Goal: Task Accomplishment & Management: Manage account settings

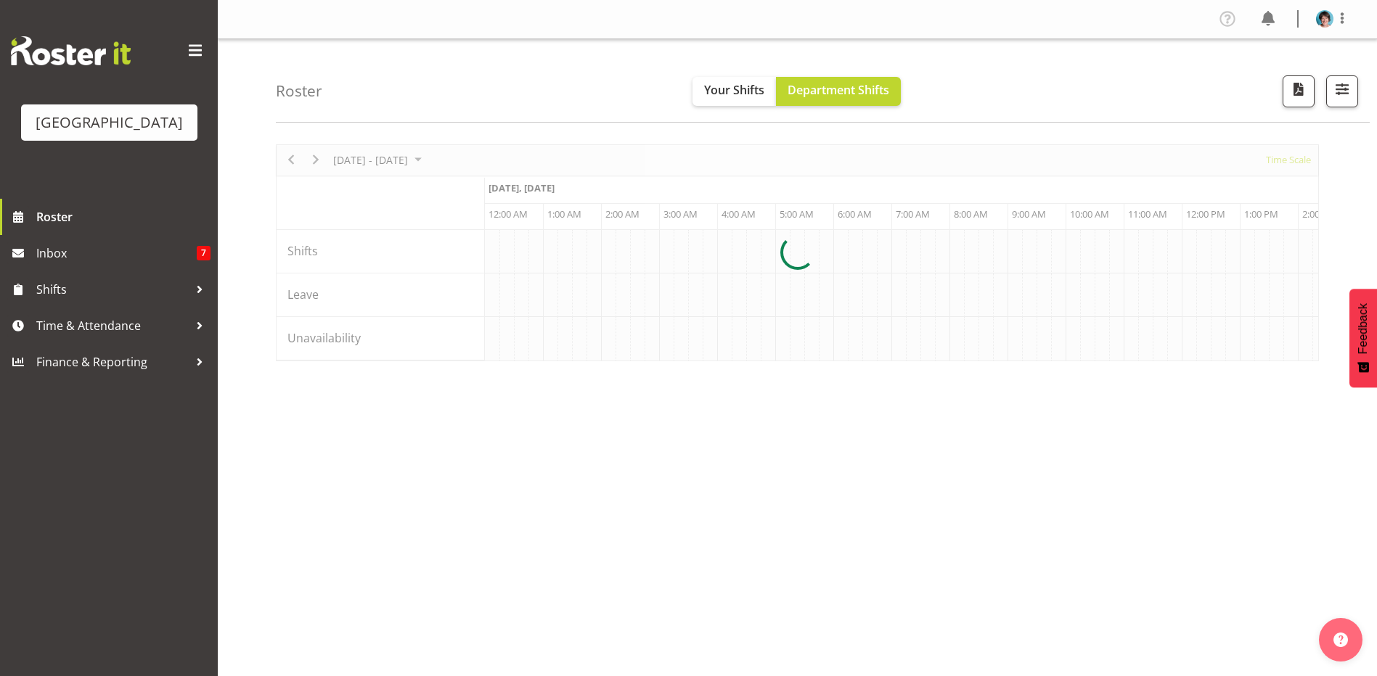
scroll to position [0, 1916]
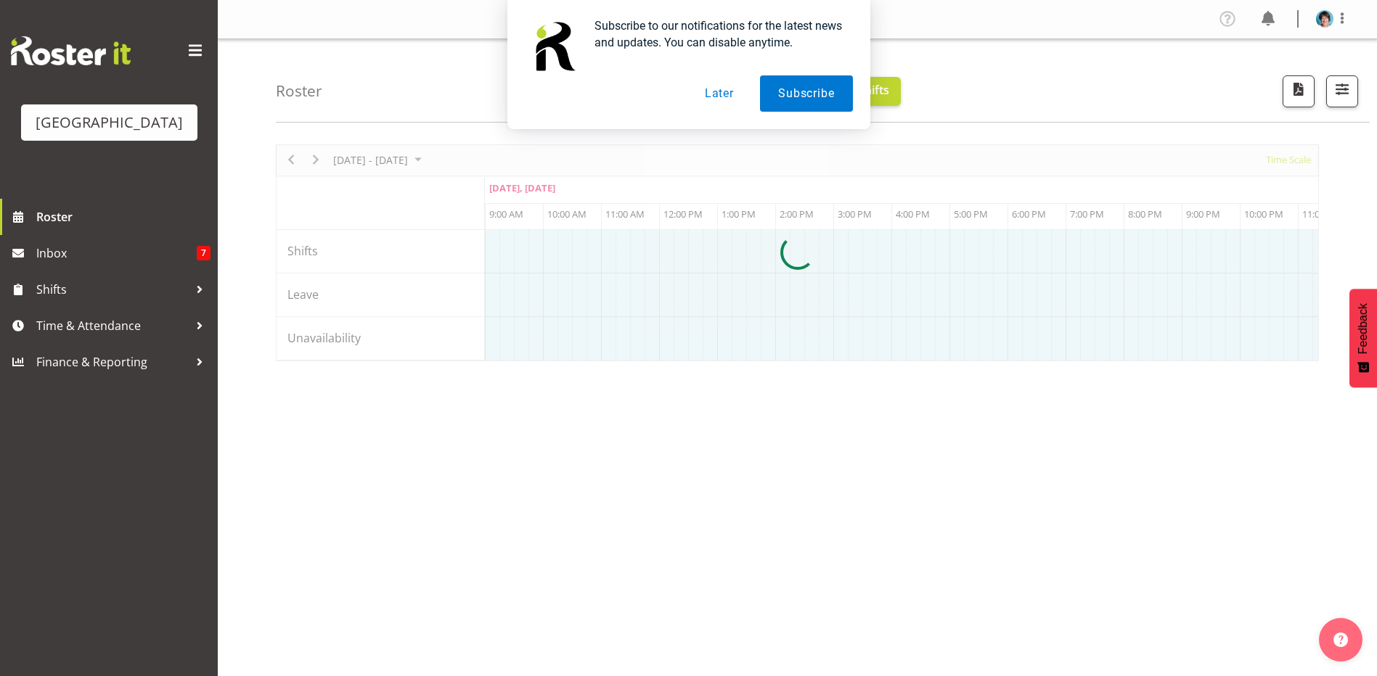
click at [717, 97] on button "Later" at bounding box center [719, 93] width 65 height 36
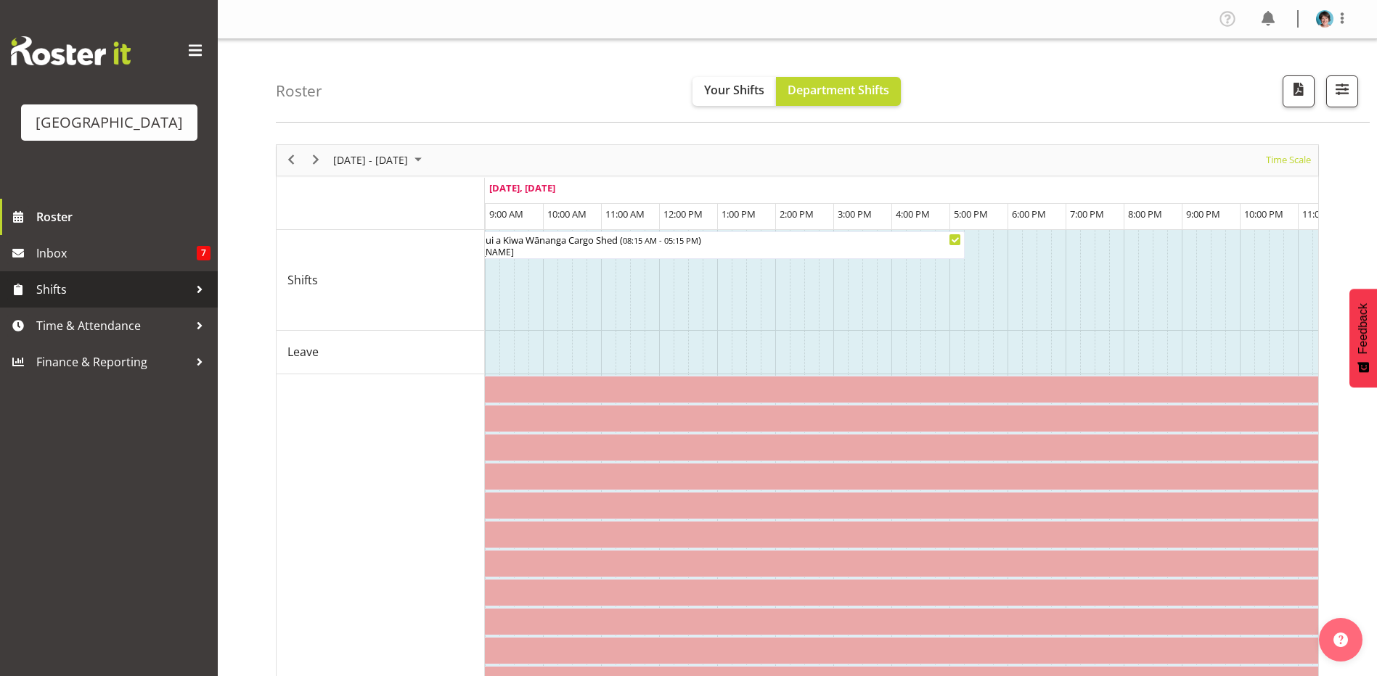
click at [39, 300] on span "Shifts" at bounding box center [112, 290] width 152 height 22
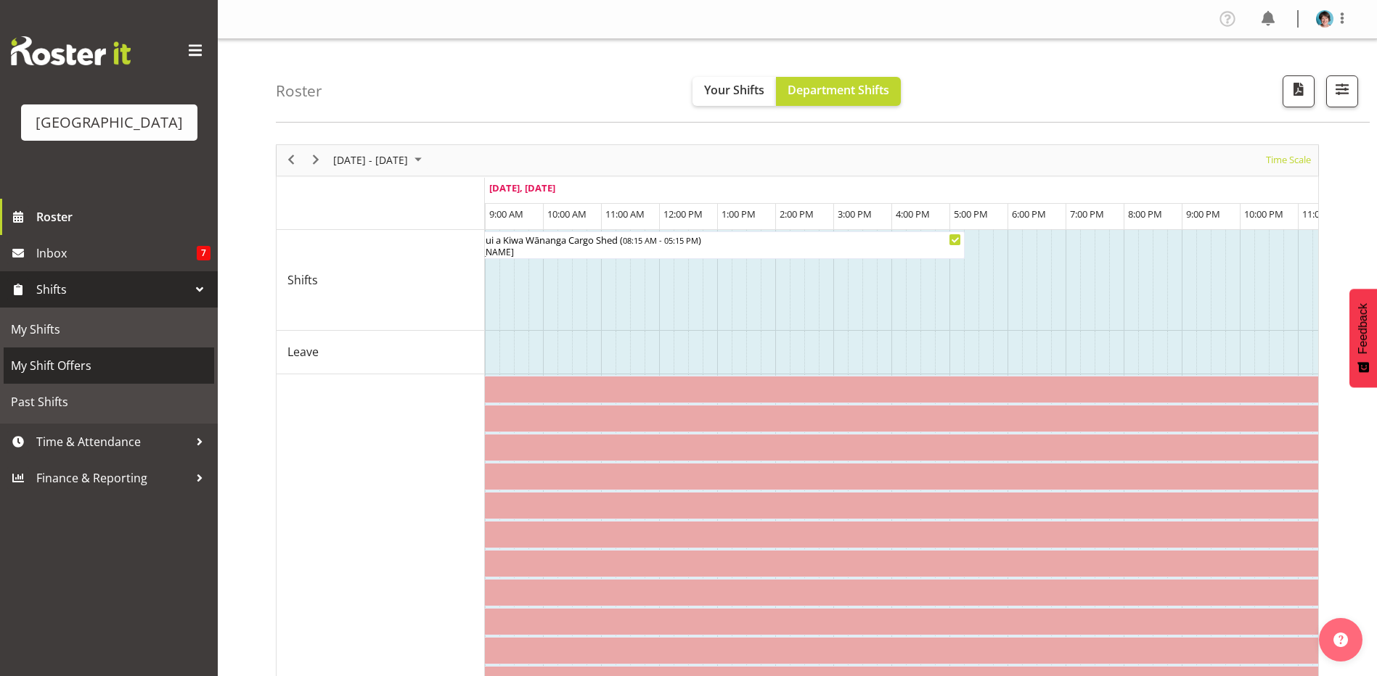
click at [50, 377] on span "My Shift Offers" at bounding box center [109, 366] width 196 height 22
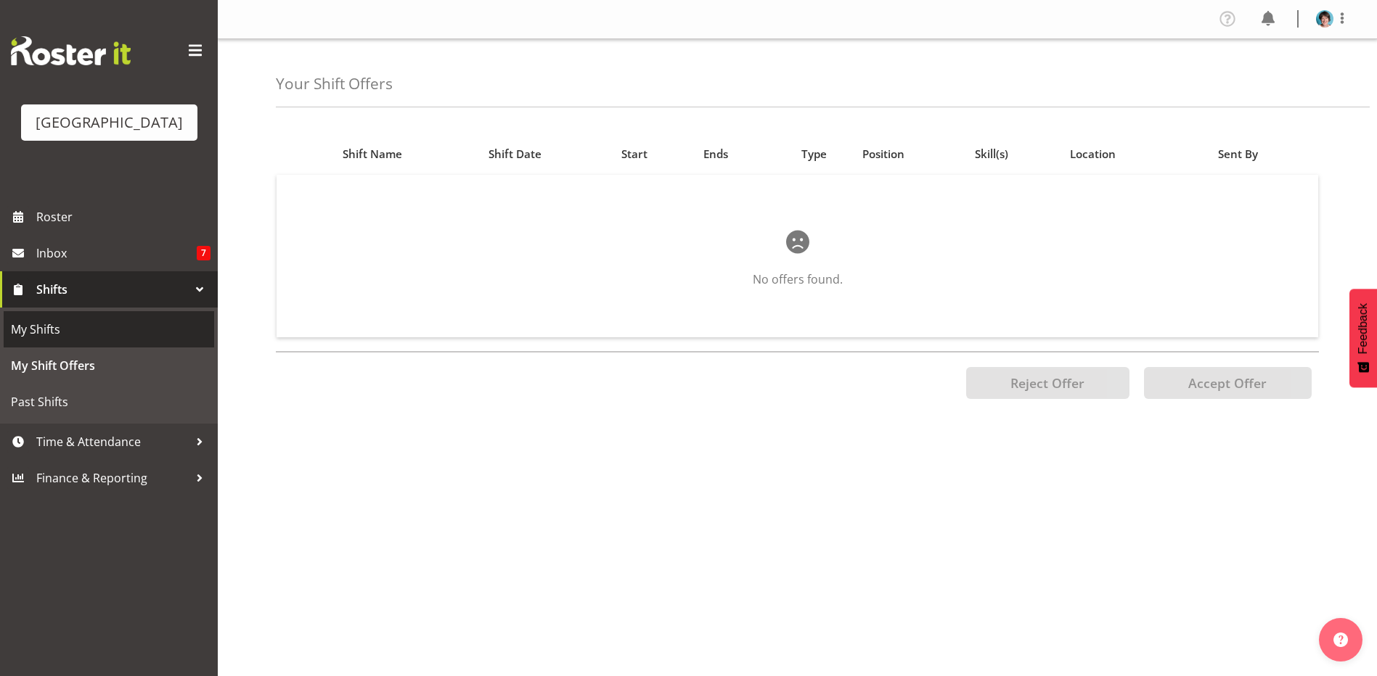
click at [39, 340] on span "My Shifts" at bounding box center [109, 330] width 196 height 22
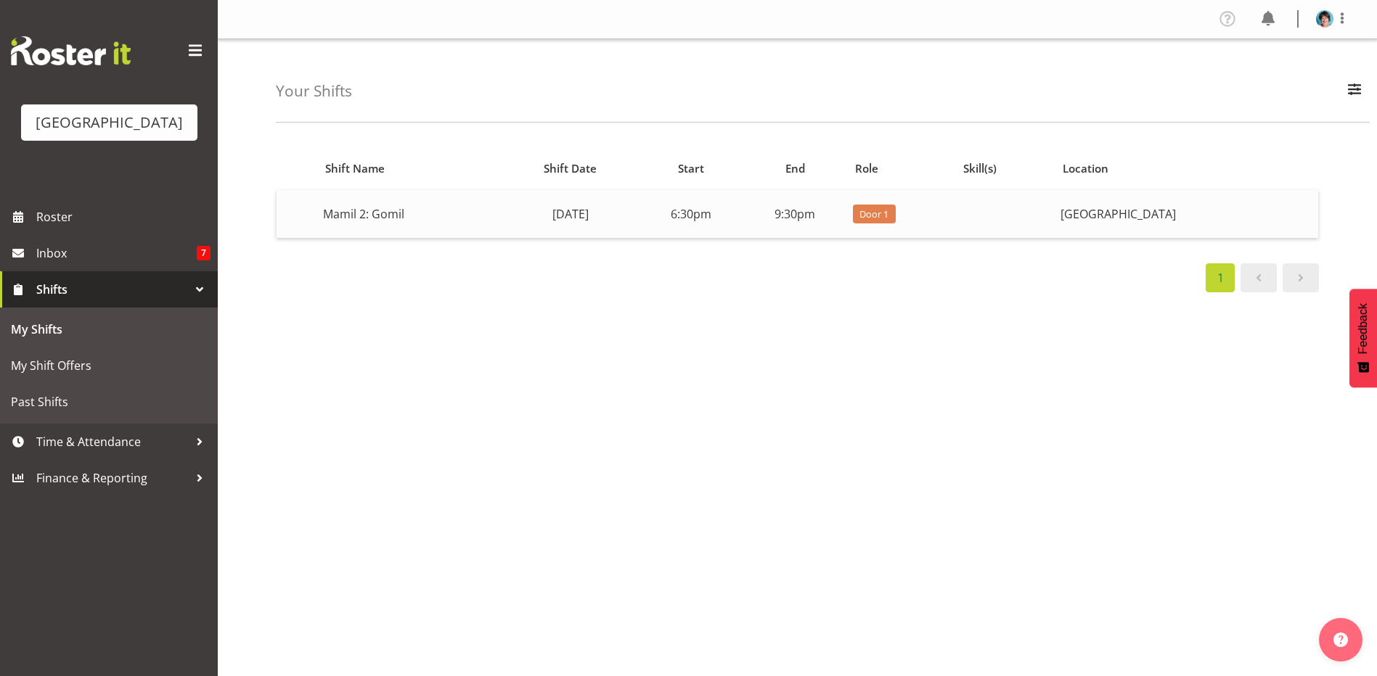
click at [390, 211] on td "Mamil 2: Gomil" at bounding box center [409, 214] width 184 height 48
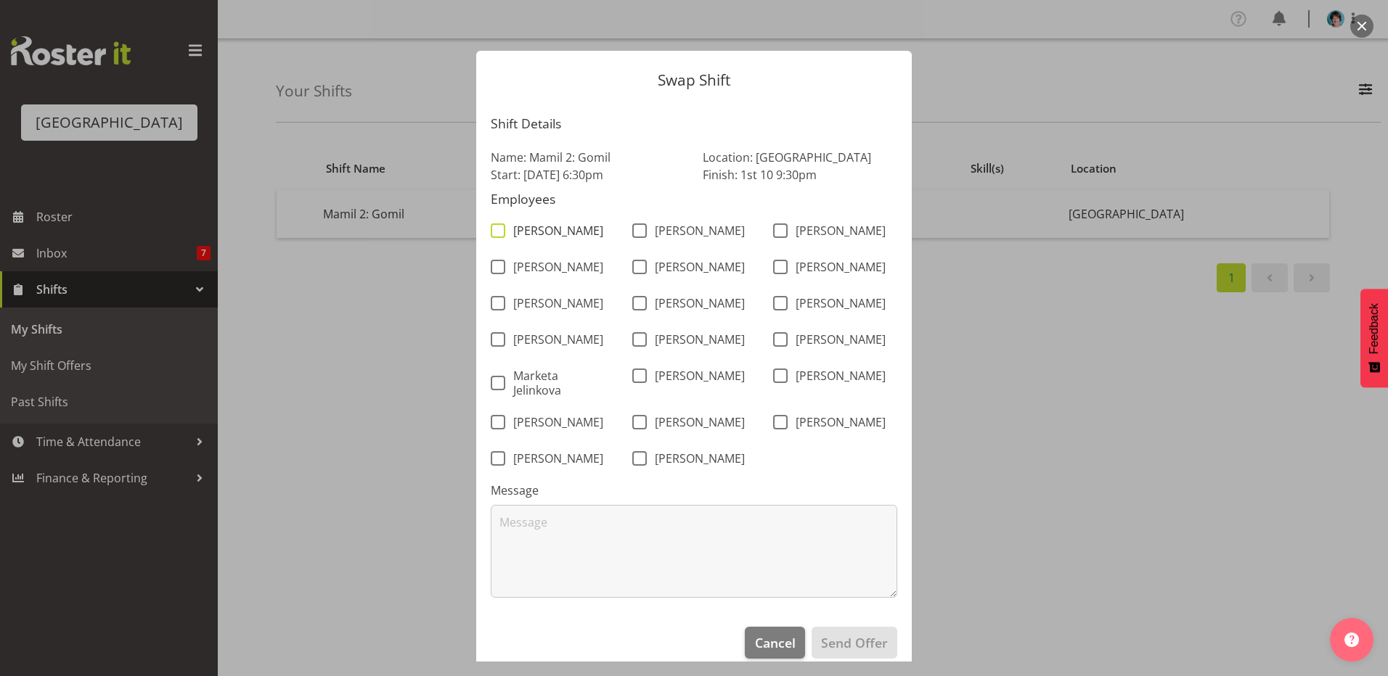
click at [497, 232] on span at bounding box center [498, 231] width 15 height 15
click at [497, 232] on input "Alec Were" at bounding box center [495, 230] width 9 height 9
checkbox input "true"
click at [483, 279] on div "Davey Van Gooswilligen" at bounding box center [553, 269] width 142 height 36
click at [491, 274] on span at bounding box center [498, 267] width 15 height 15
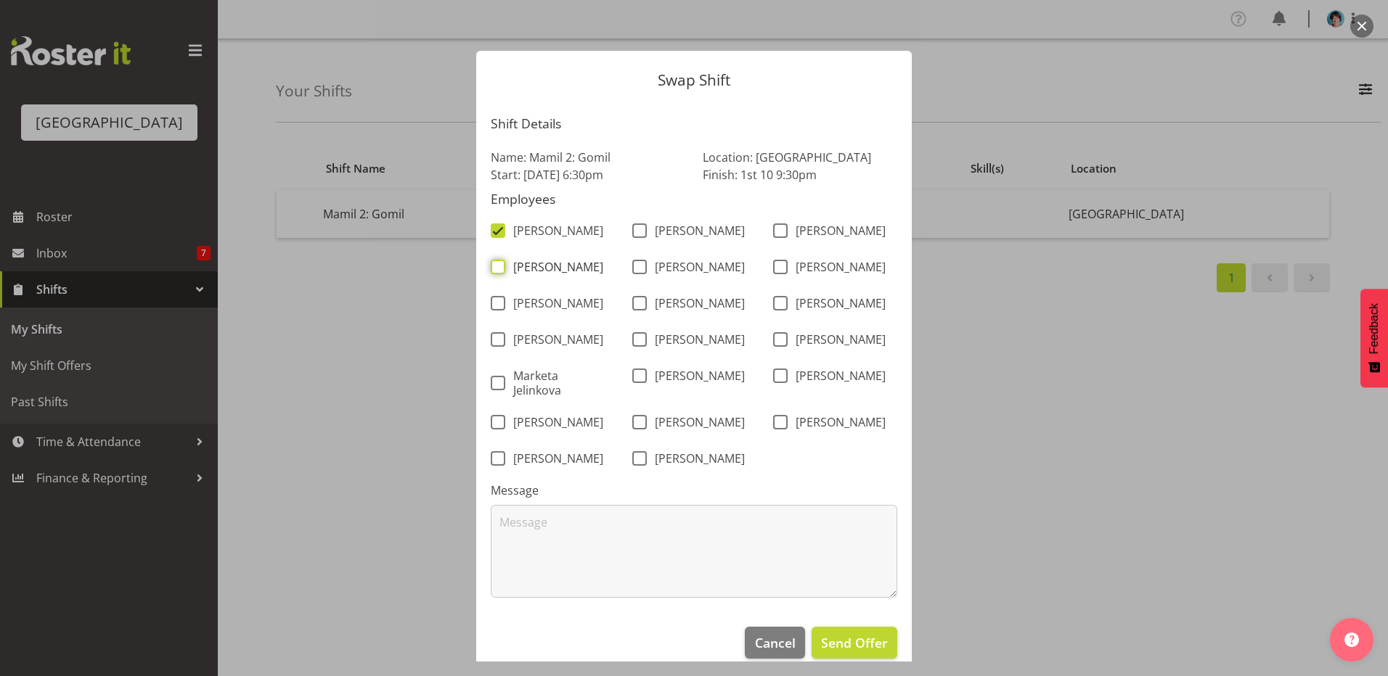
click at [491, 272] on input "Davey Van Gooswilligen" at bounding box center [495, 267] width 9 height 9
checkbox input "true"
click at [492, 309] on span at bounding box center [498, 303] width 15 height 15
click at [492, 308] on input "Heather Powell" at bounding box center [495, 303] width 9 height 9
checkbox input "true"
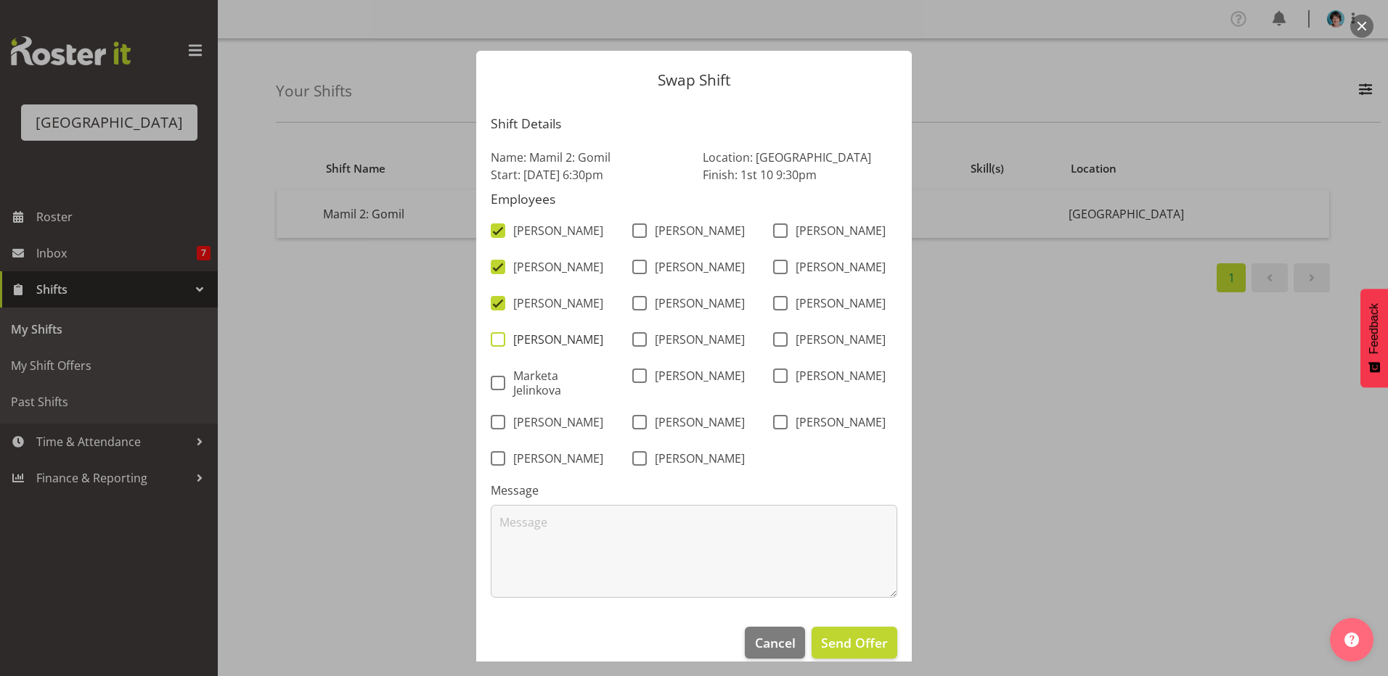
click at [494, 347] on span at bounding box center [498, 339] width 15 height 15
click at [494, 345] on input "Jordan Sanft" at bounding box center [495, 339] width 9 height 9
checkbox input "true"
click at [496, 390] on span at bounding box center [498, 383] width 15 height 15
click at [496, 388] on input "Marketa Jelinkova" at bounding box center [495, 383] width 9 height 9
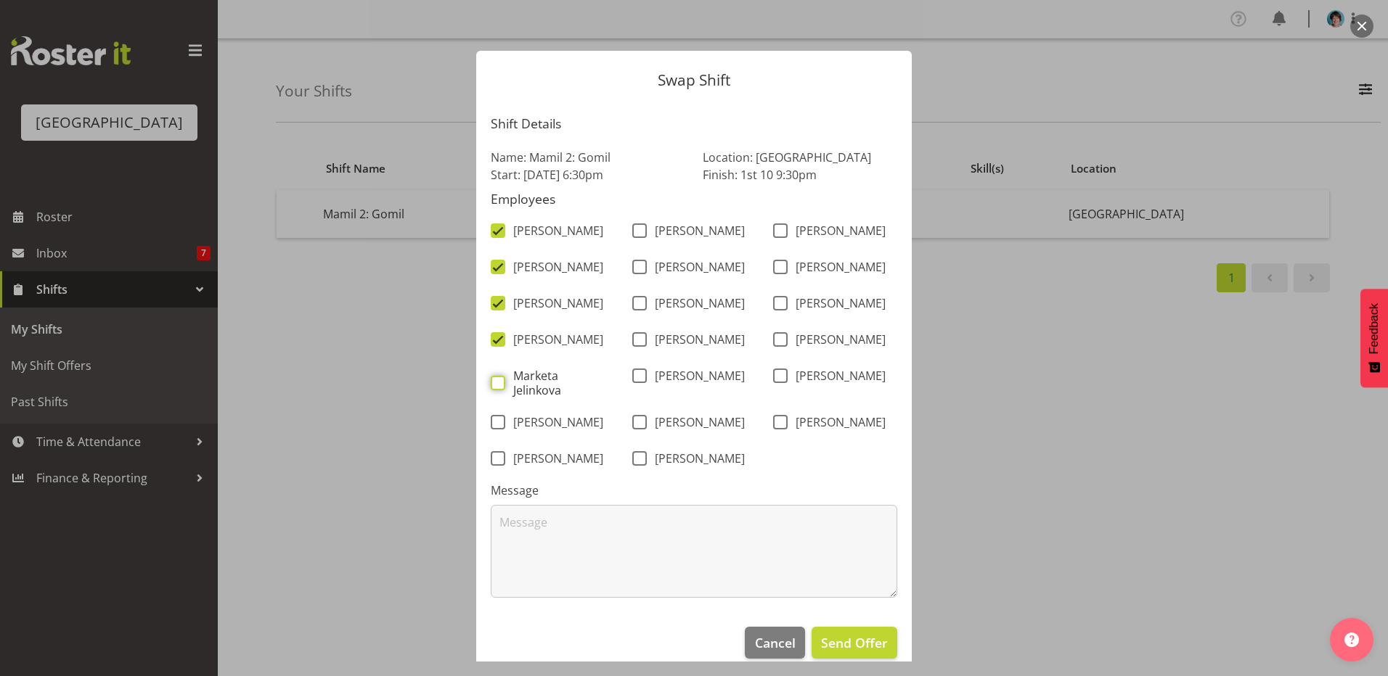
checkbox input "true"
click at [492, 466] on span at bounding box center [498, 458] width 15 height 15
click at [492, 464] on input "Sumner Raos" at bounding box center [495, 458] width 9 height 9
checkbox input "true"
click at [648, 466] on span "Tommy Shorter" at bounding box center [696, 458] width 98 height 15
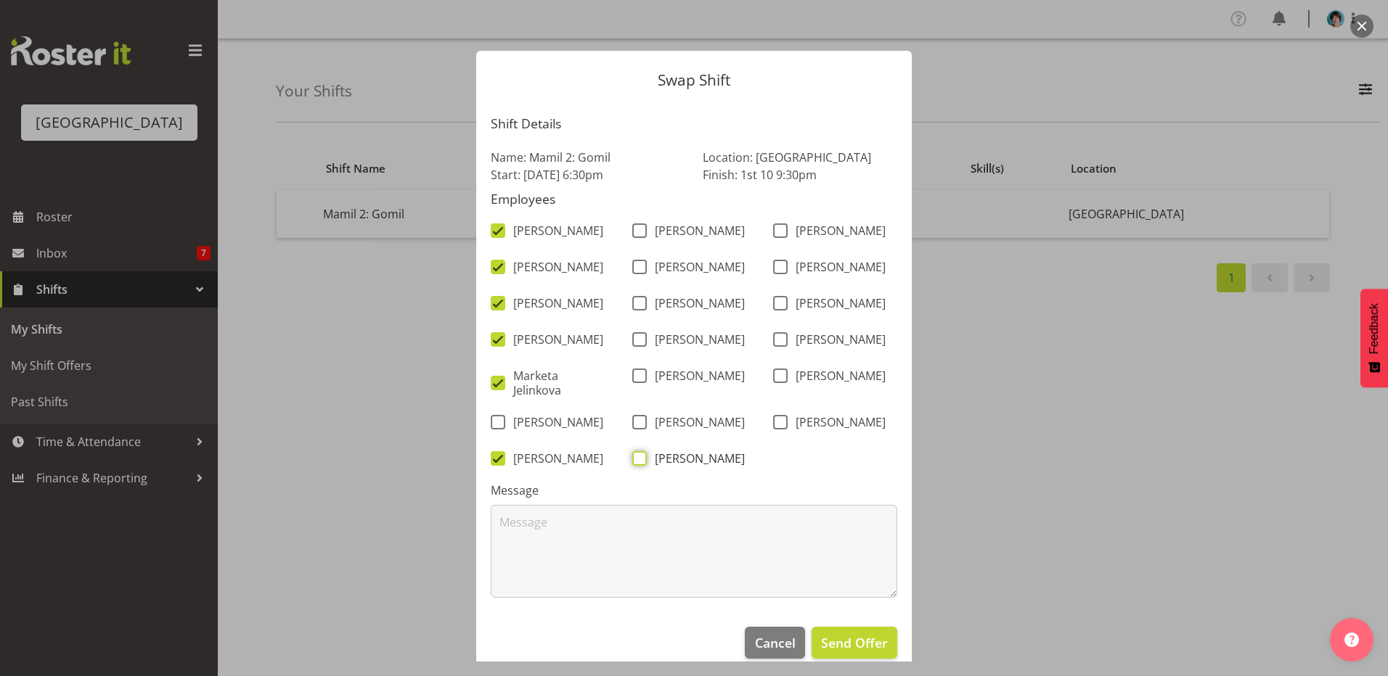
click at [642, 464] on input "Tommy Shorter" at bounding box center [636, 458] width 9 height 9
checkbox input "true"
click at [634, 383] on span at bounding box center [639, 376] width 15 height 15
click at [634, 381] on input "Michelle Bradbury" at bounding box center [636, 376] width 9 height 9
checkbox input "true"
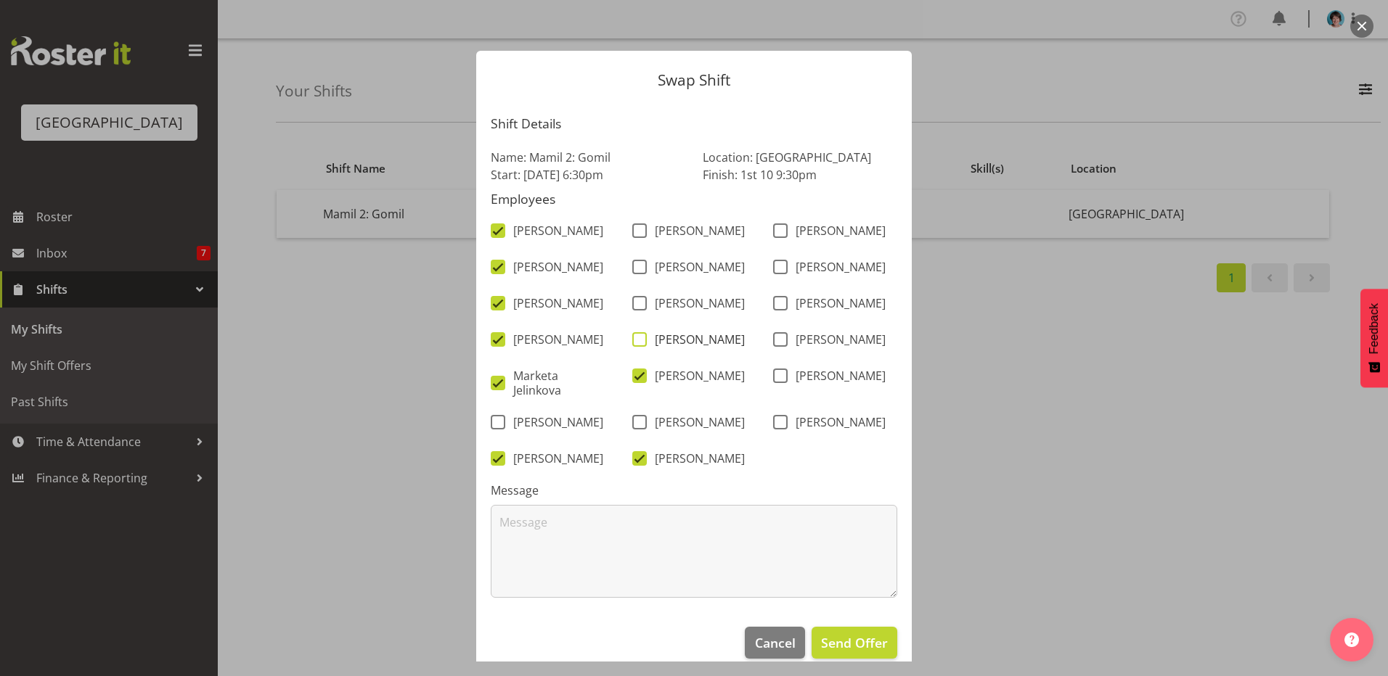
click at [633, 347] on span at bounding box center [639, 339] width 15 height 15
click at [633, 345] on input "Katherine Madill" at bounding box center [636, 339] width 9 height 9
checkbox input "true"
click at [634, 311] on span at bounding box center [639, 303] width 15 height 15
click at [634, 308] on input "Jacinta Derriman" at bounding box center [636, 303] width 9 height 9
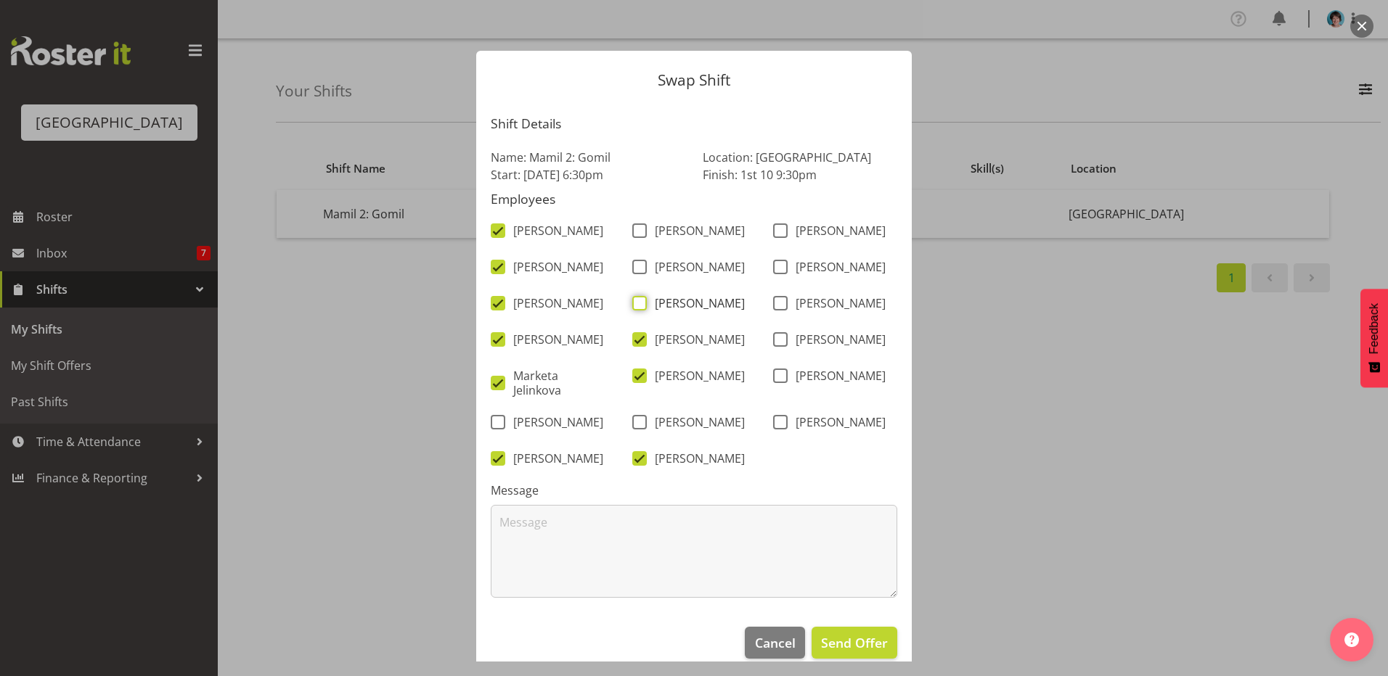
checkbox input "true"
click at [634, 260] on span at bounding box center [639, 267] width 15 height 15
click at [634, 263] on input "Elea Hargreaves" at bounding box center [636, 267] width 9 height 9
checkbox input "true"
drag, startPoint x: 635, startPoint y: 230, endPoint x: 818, endPoint y: 208, distance: 184.2
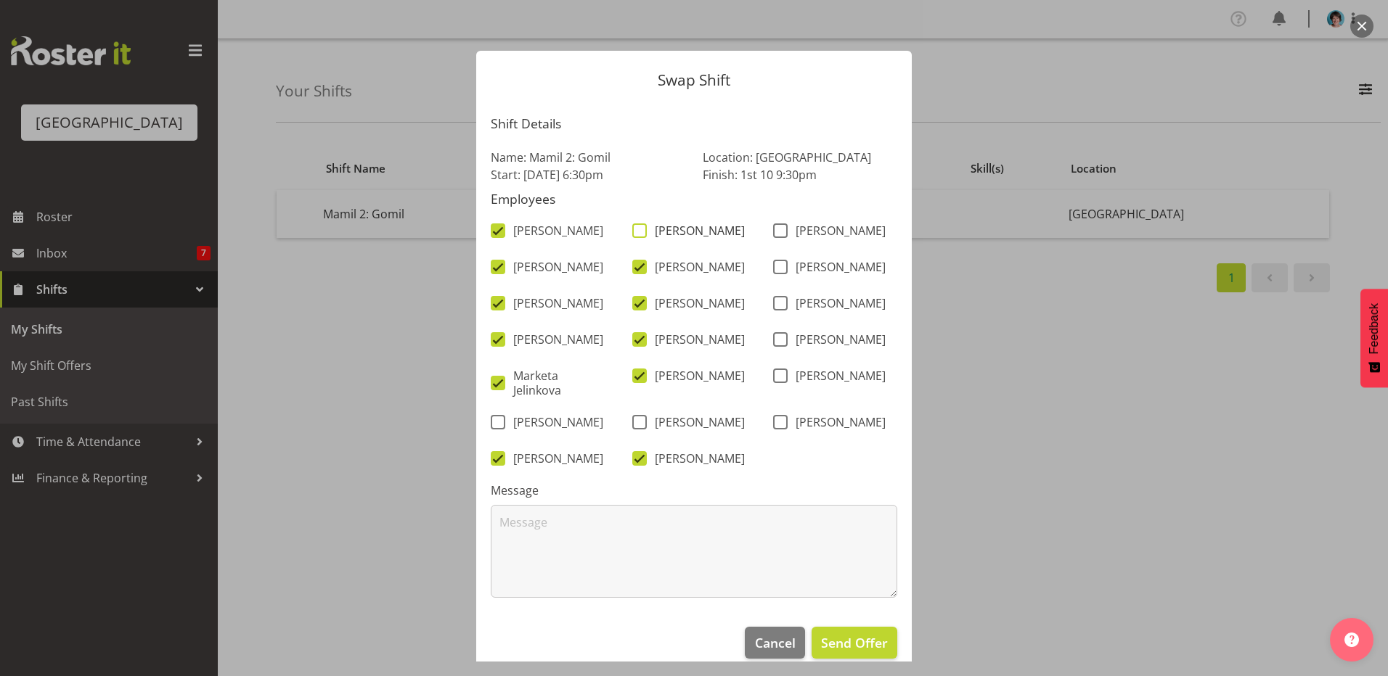
click at [637, 229] on span at bounding box center [639, 231] width 15 height 15
click at [637, 229] on input "Alex Freeman" at bounding box center [636, 230] width 9 height 9
checkbox input "true"
click at [775, 232] on span at bounding box center [780, 231] width 15 height 15
click at [775, 232] on input "Ciska Vogelzang" at bounding box center [777, 230] width 9 height 9
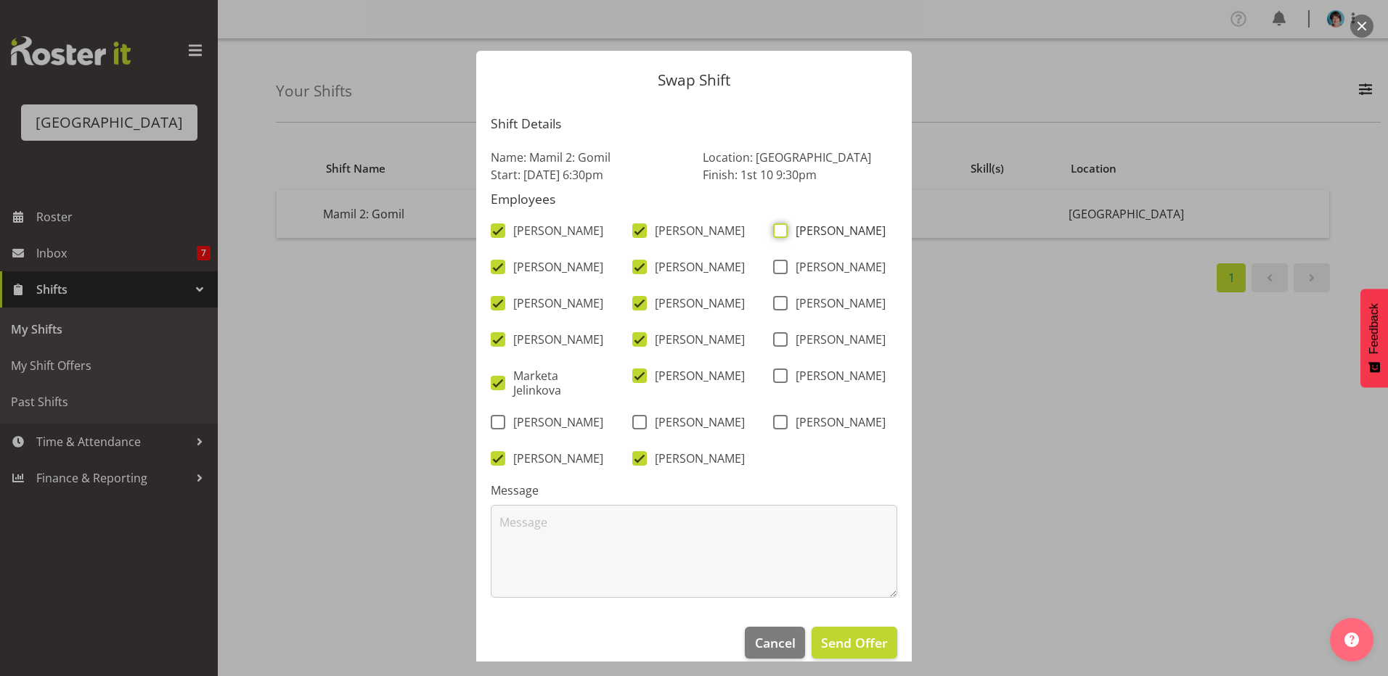
checkbox input "true"
click at [777, 271] on span at bounding box center [780, 267] width 15 height 15
click at [777, 271] on input "Emma Johns" at bounding box center [777, 267] width 9 height 9
checkbox input "true"
click at [787, 308] on span "Jody Smart" at bounding box center [836, 303] width 98 height 15
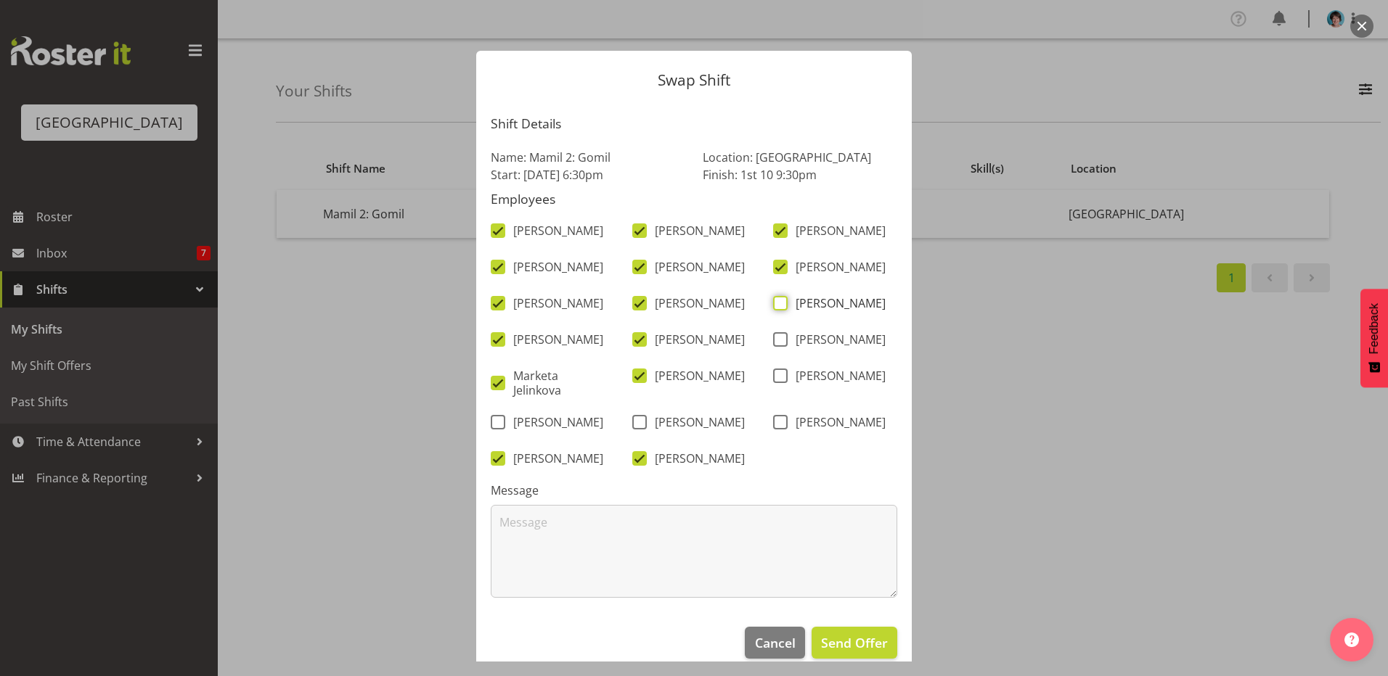
click at [782, 308] on input "Jody Smart" at bounding box center [777, 303] width 9 height 9
checkbox input "true"
click at [787, 347] on span "Lydia Noble" at bounding box center [836, 339] width 98 height 15
click at [782, 345] on input "Lydia Noble" at bounding box center [777, 339] width 9 height 9
checkbox input "true"
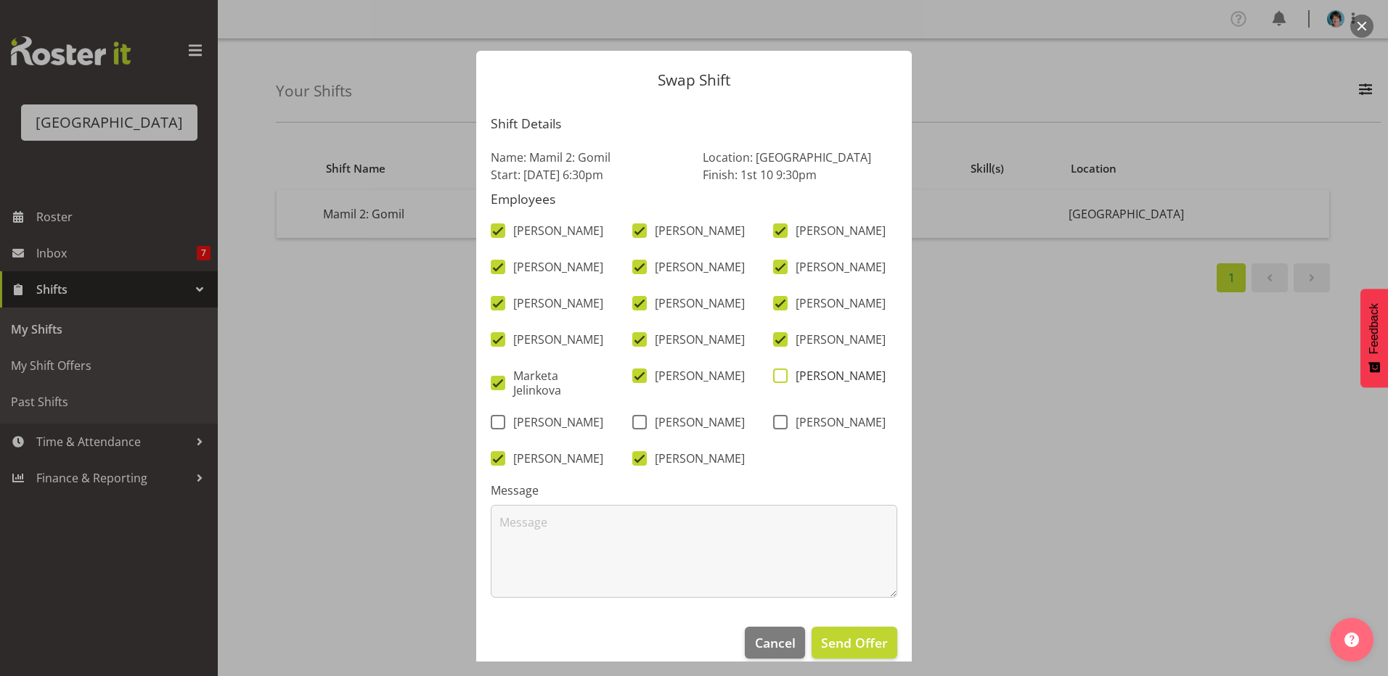
click at [775, 383] on span at bounding box center [780, 376] width 15 height 15
click at [775, 381] on input "Michelle Englehardt" at bounding box center [777, 376] width 9 height 9
checkbox input "true"
click at [779, 430] on span at bounding box center [780, 422] width 15 height 15
click at [779, 427] on input "Robin Hendriks" at bounding box center [777, 422] width 9 height 9
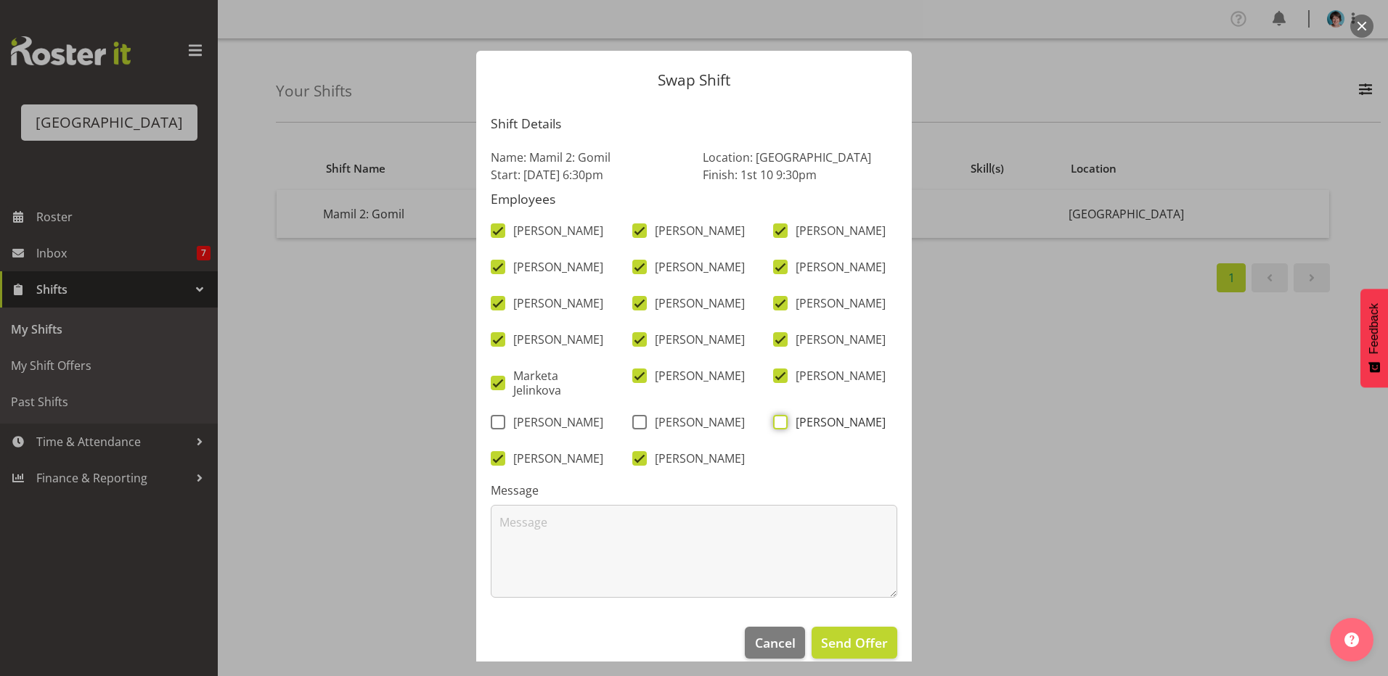
checkbox input "true"
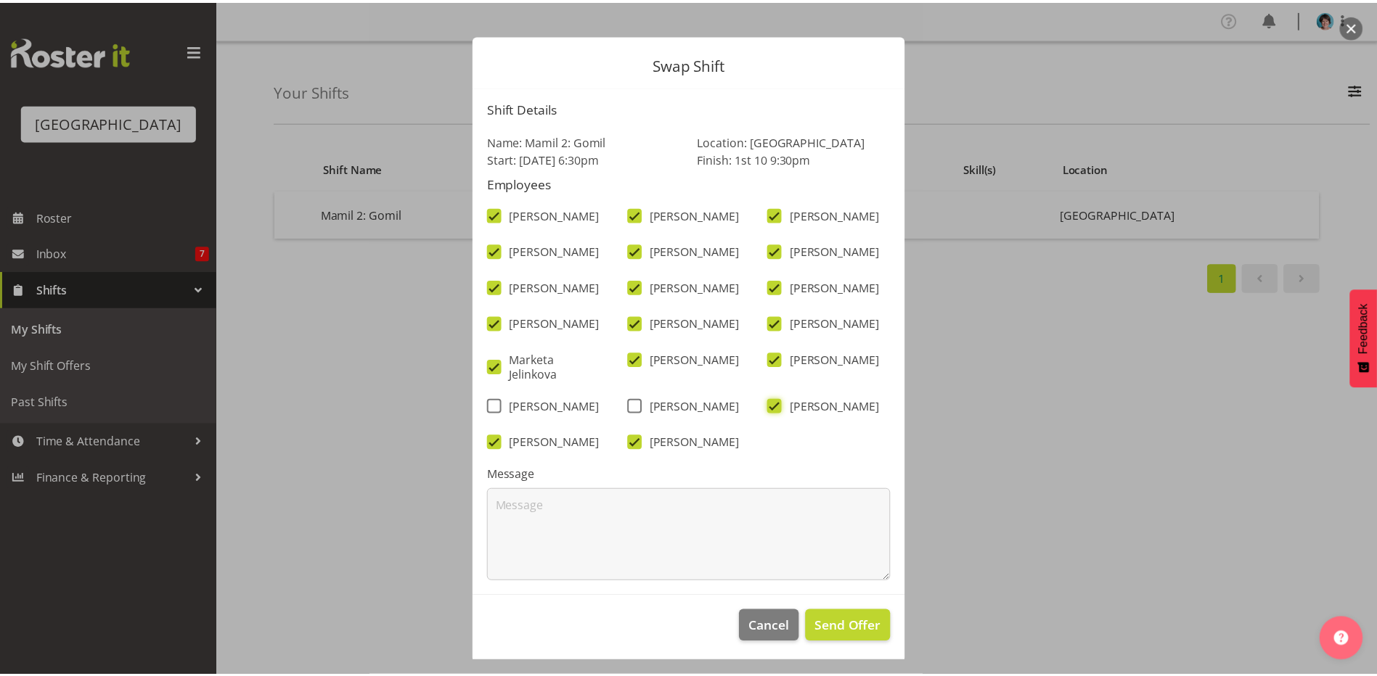
scroll to position [29, 0]
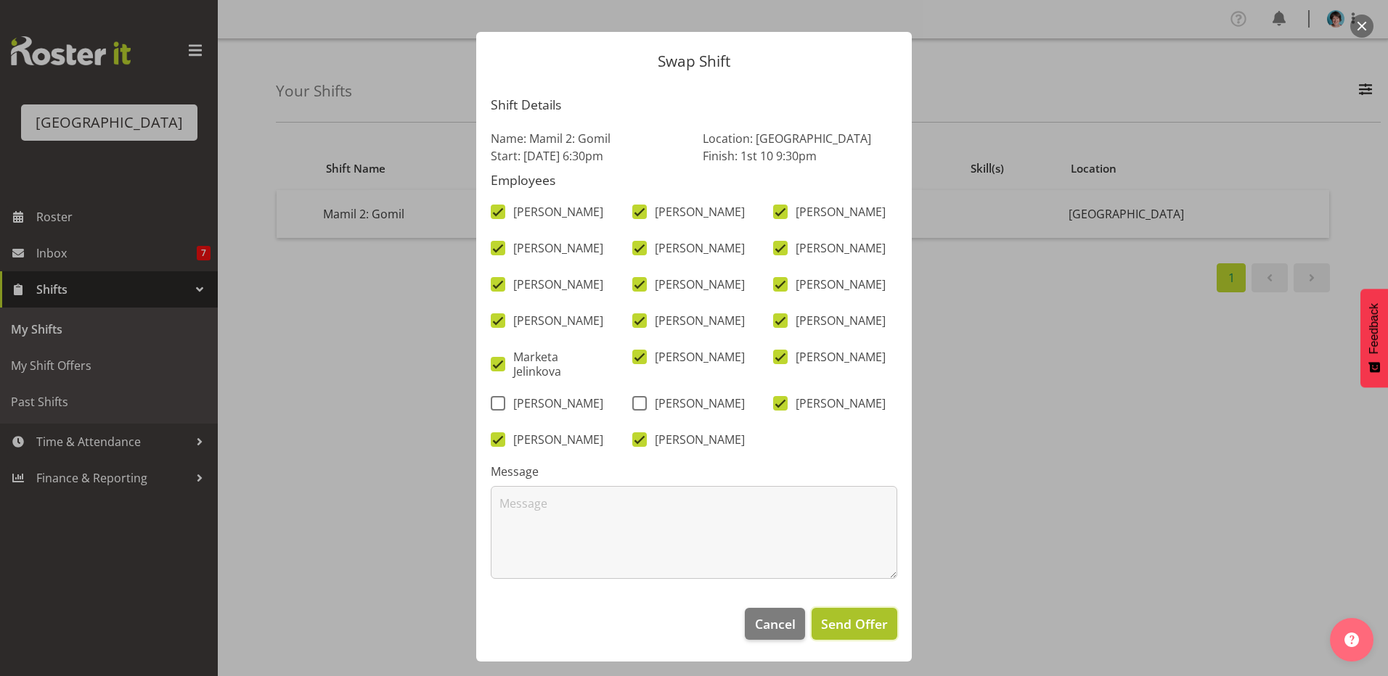
click at [856, 622] on span "Send Offer" at bounding box center [854, 624] width 67 height 19
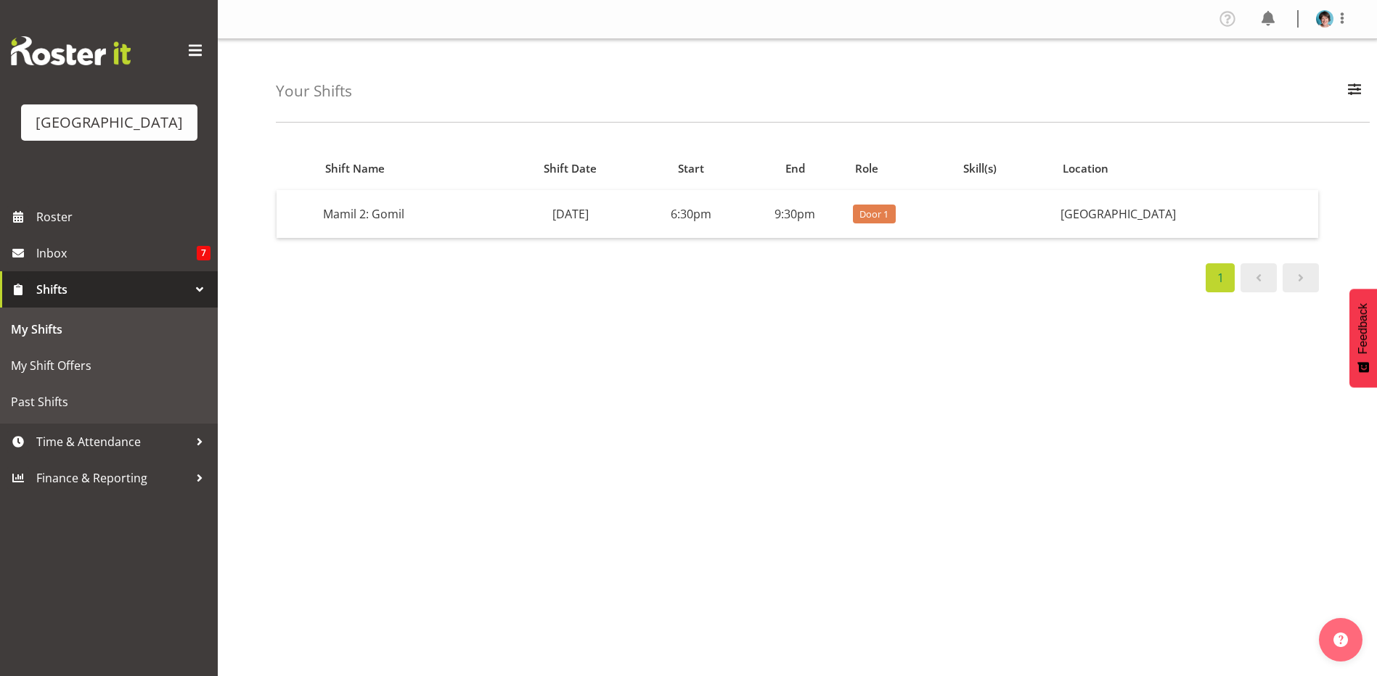
drag, startPoint x: 238, startPoint y: 49, endPoint x: 274, endPoint y: 78, distance: 45.5
click at [274, 78] on div "Baycourt Community & Arts Centre Roster Inbox 7 Shifts My Shifts My Shift Offer…" at bounding box center [688, 357] width 1377 height 714
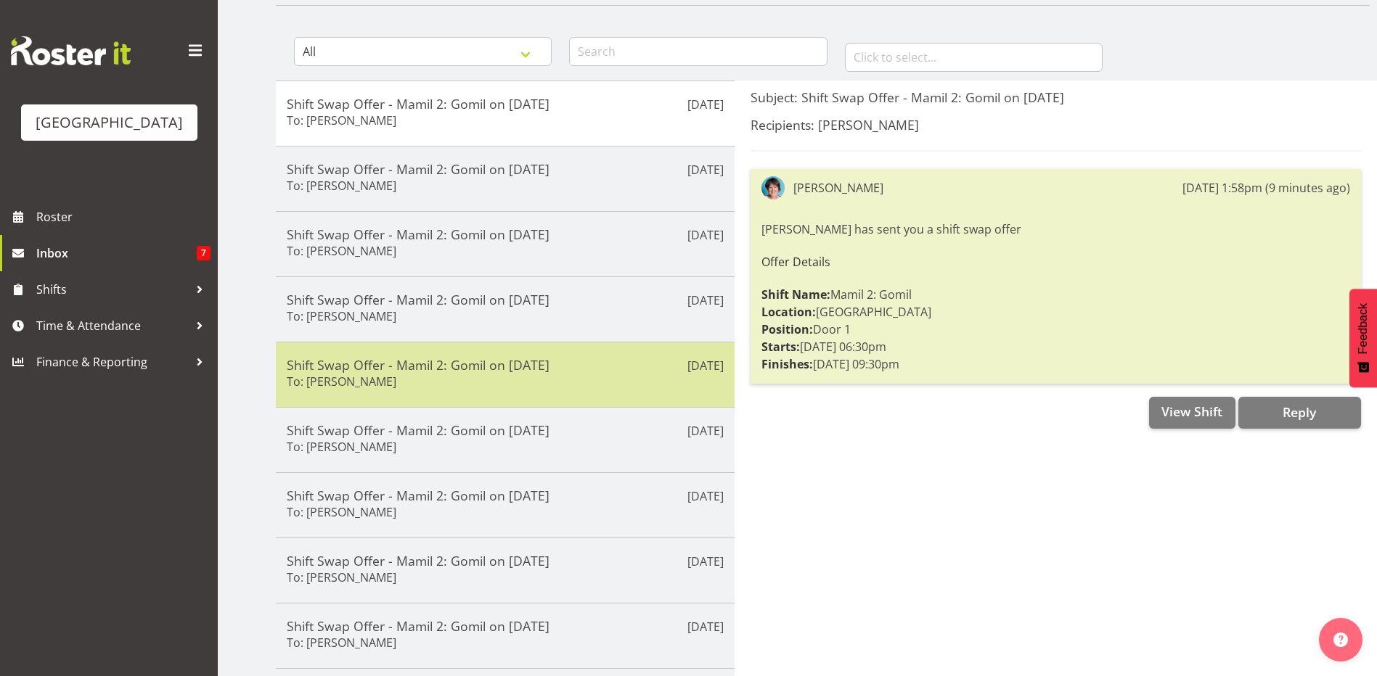
scroll to position [218, 0]
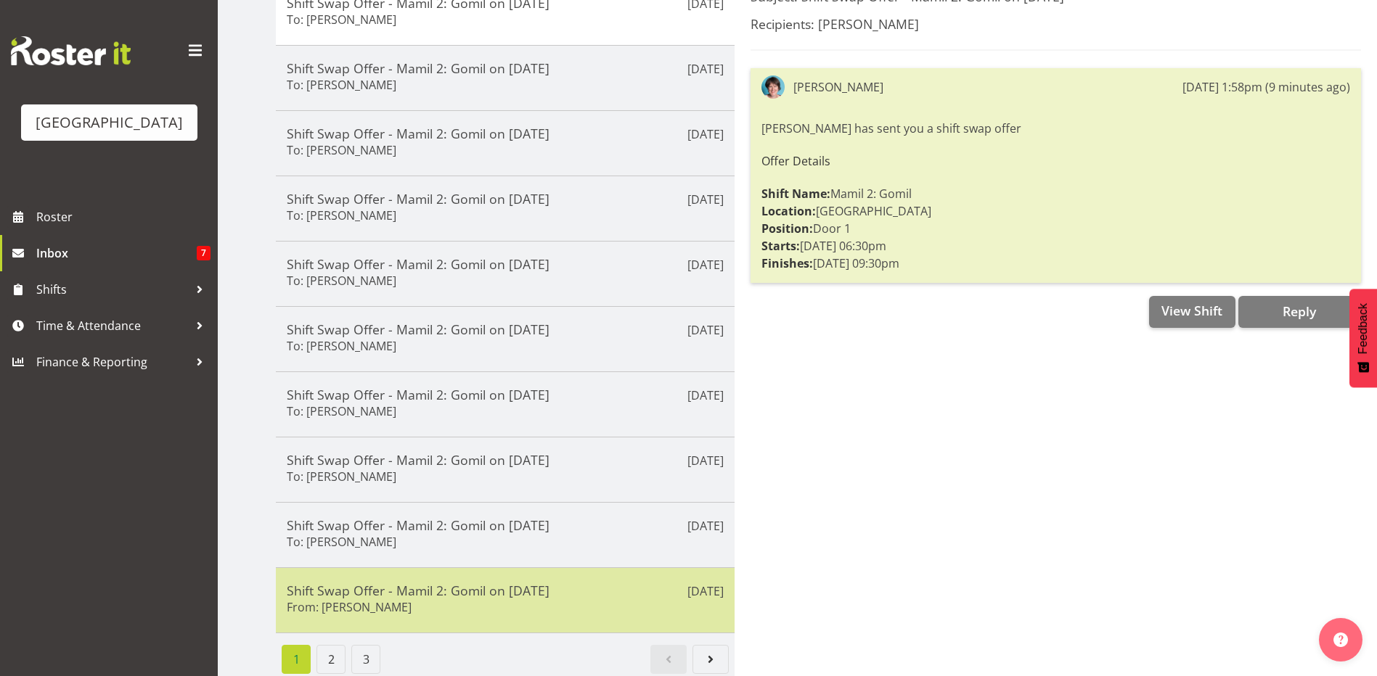
click at [388, 603] on h6 "From: Michelle Englehardt" at bounding box center [349, 607] width 125 height 15
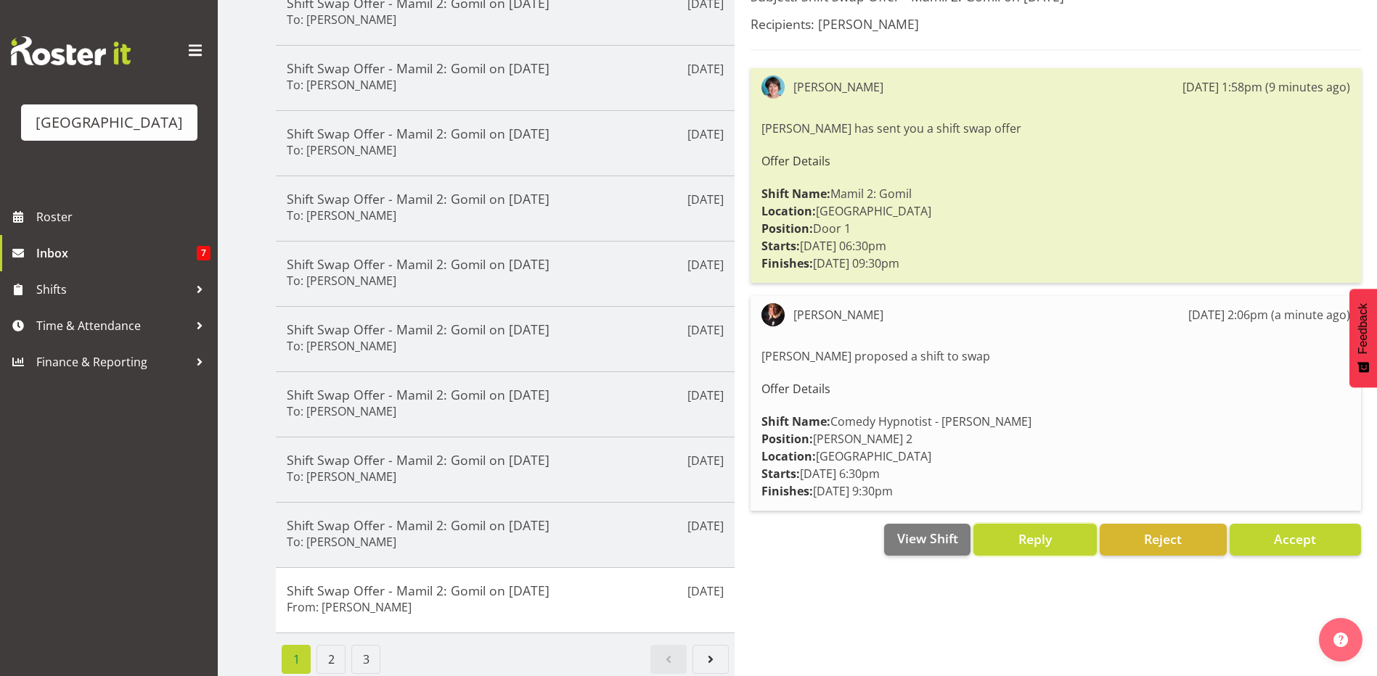
click at [1031, 543] on span "Reply" at bounding box center [1034, 539] width 33 height 17
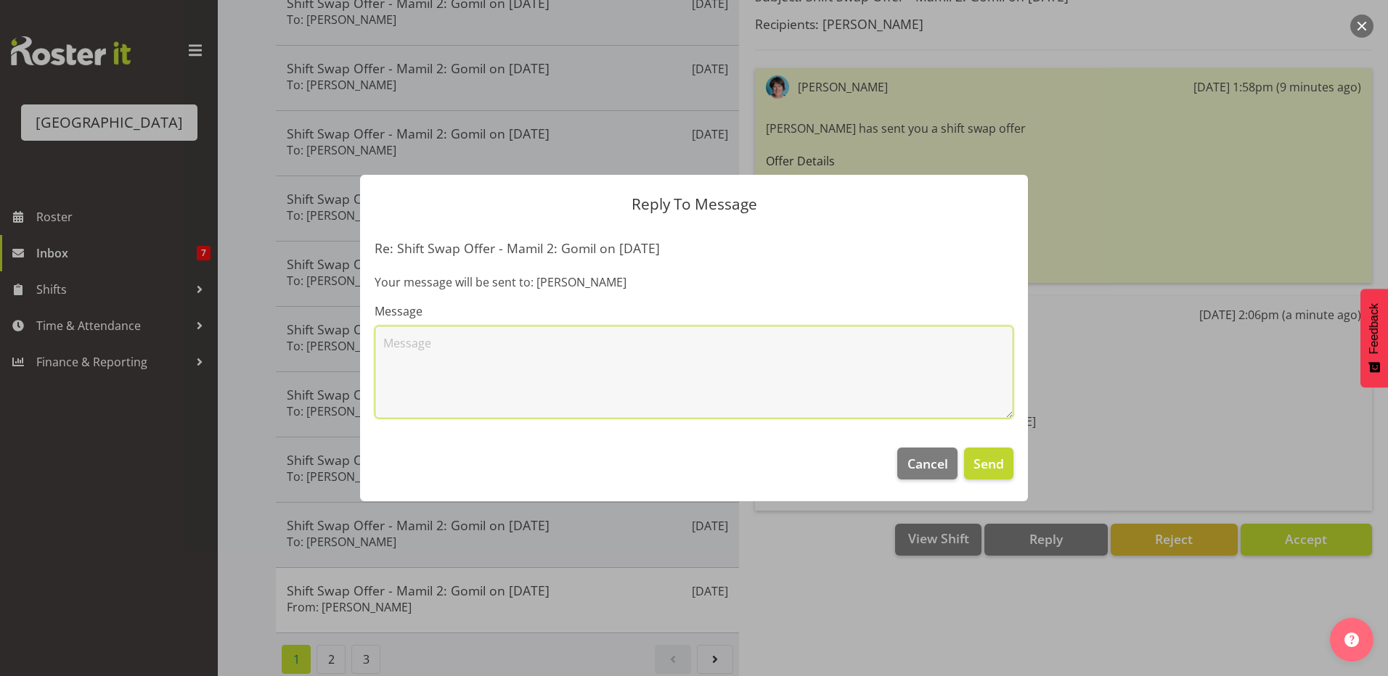
click at [446, 348] on textarea at bounding box center [694, 372] width 639 height 93
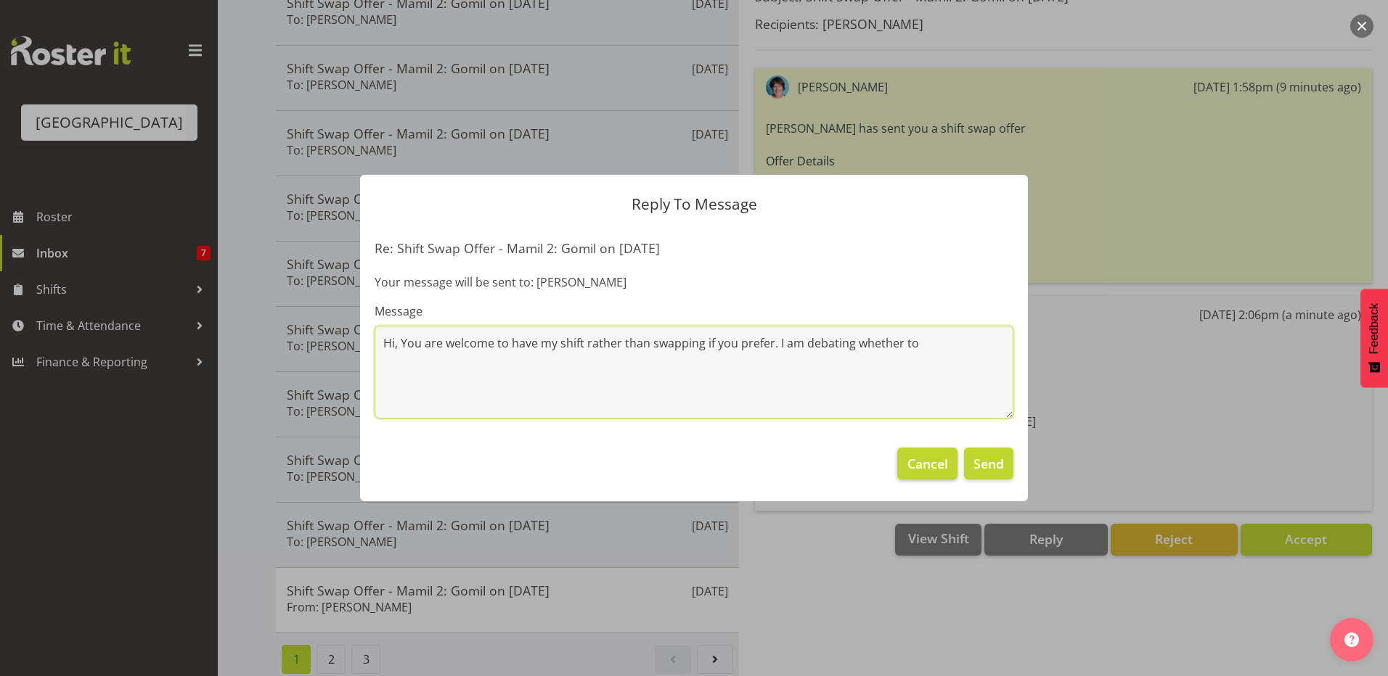
type textarea "Hi, You are welcome to have my shift rather than swapping if you prefer. I am d…"
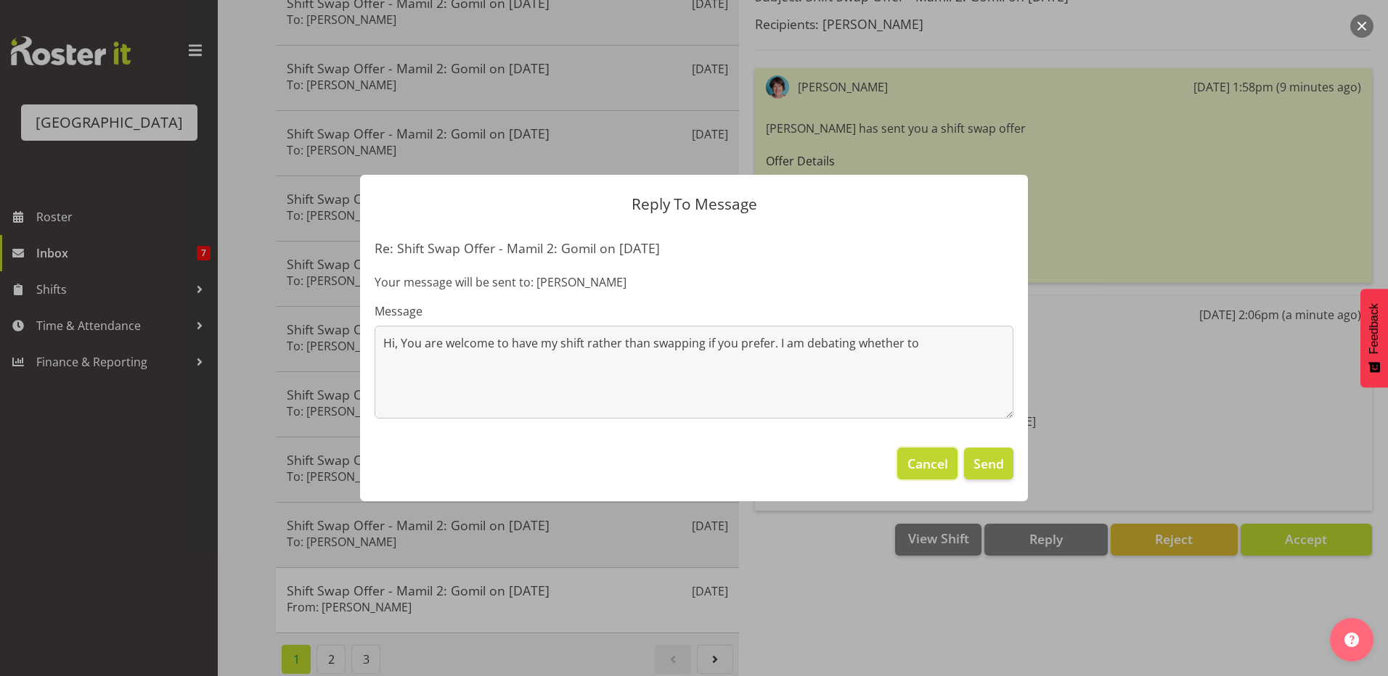
click at [932, 460] on span "Cancel" at bounding box center [927, 463] width 41 height 19
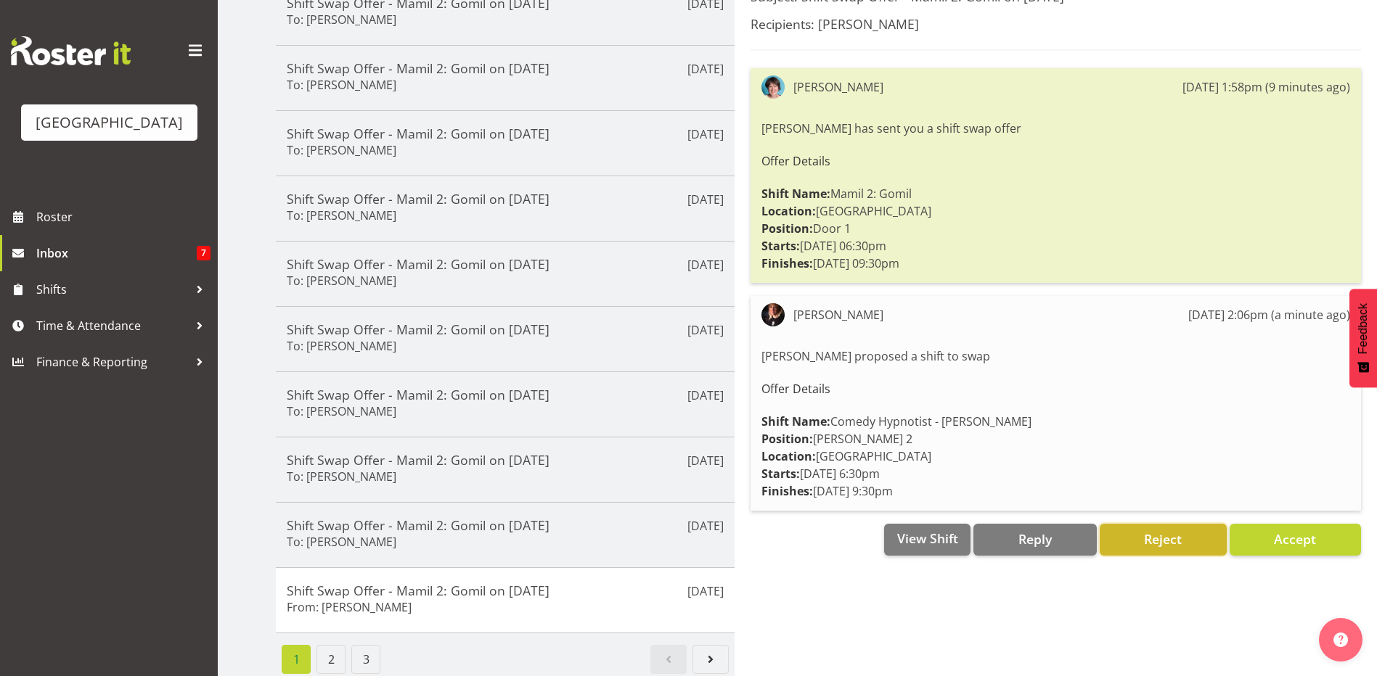
click at [1201, 545] on button "Reject" at bounding box center [1163, 540] width 127 height 32
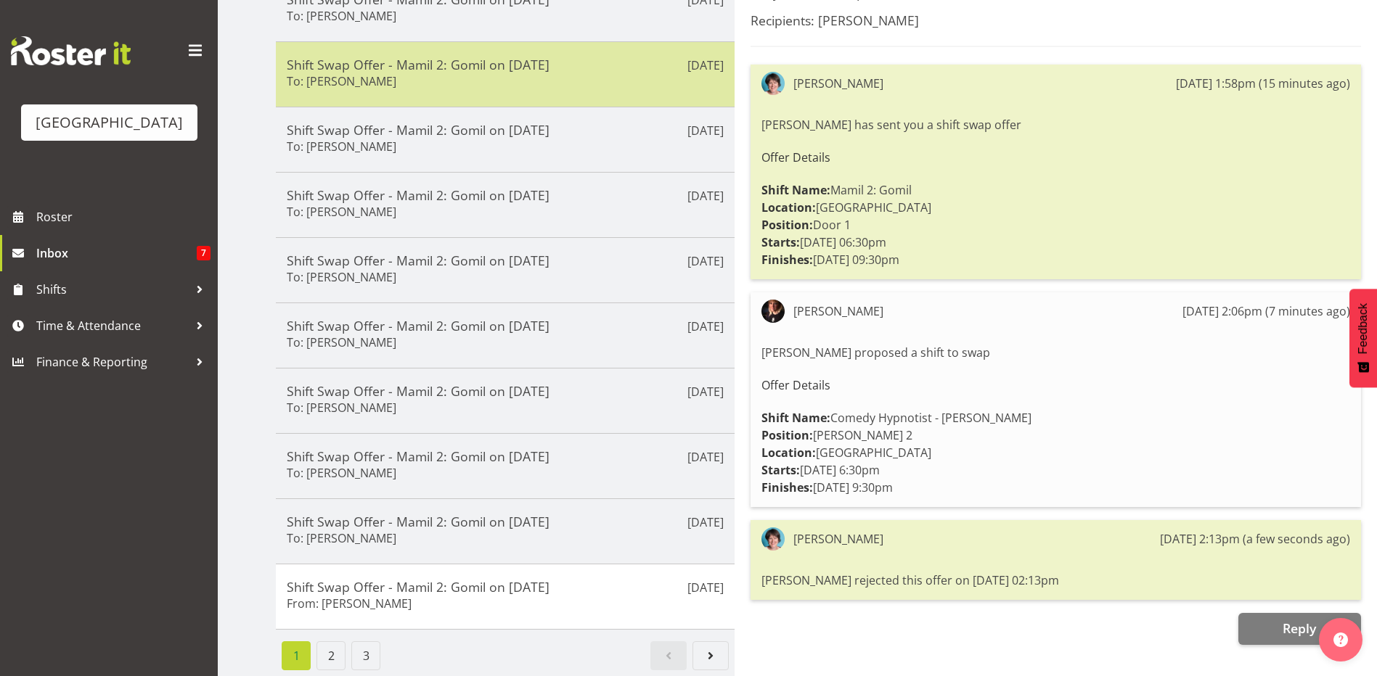
scroll to position [0, 0]
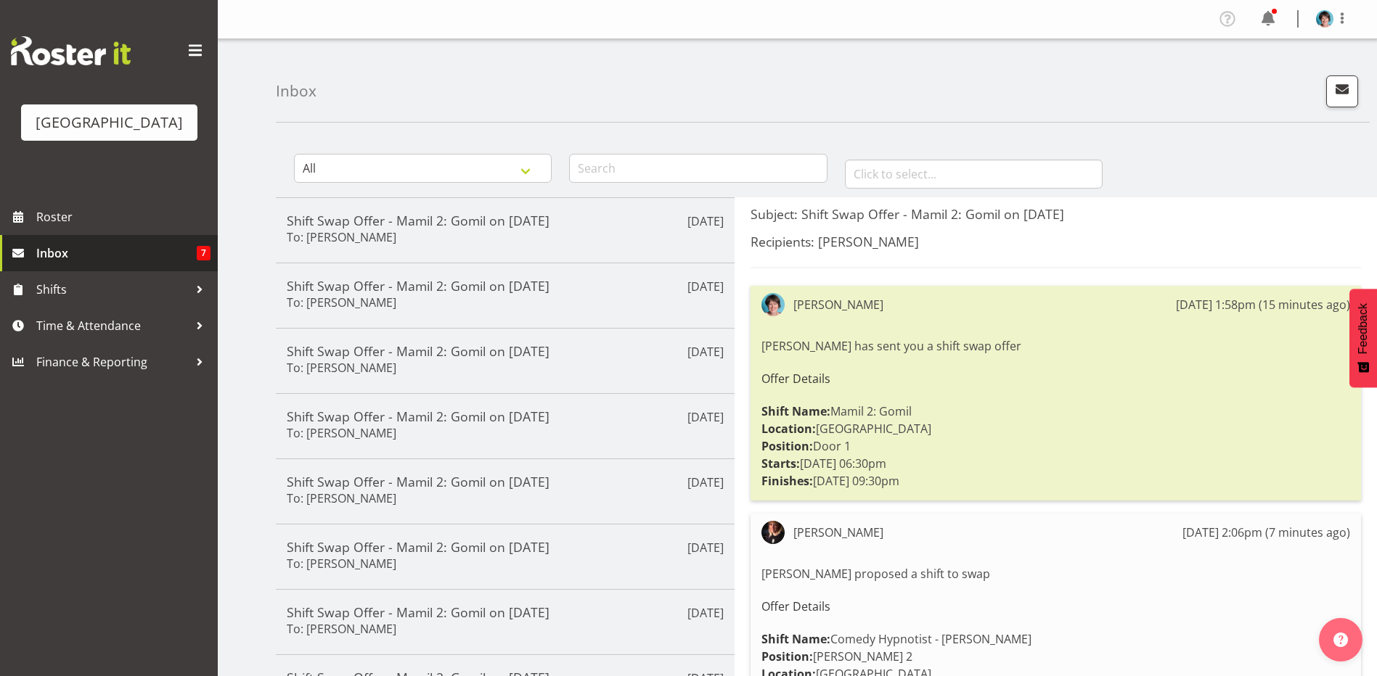
click at [48, 264] on span "Inbox" at bounding box center [116, 253] width 160 height 22
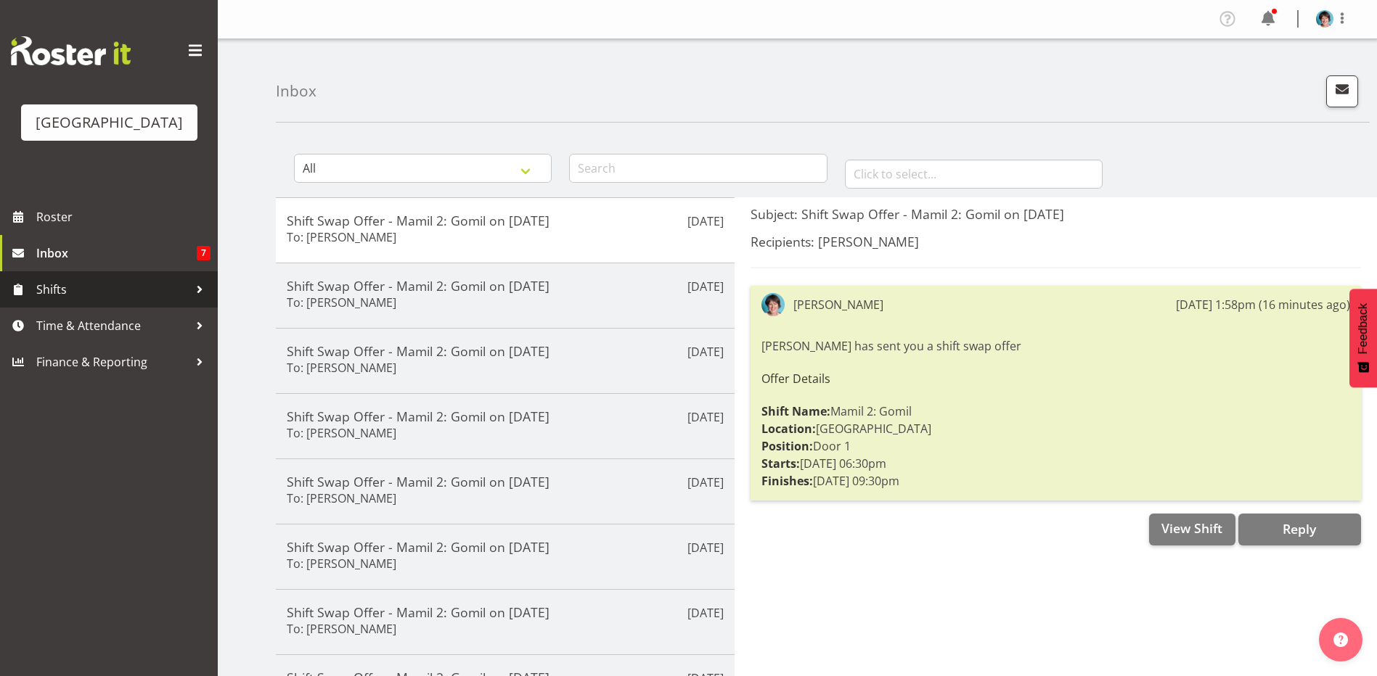
click at [97, 300] on span "Shifts" at bounding box center [112, 290] width 152 height 22
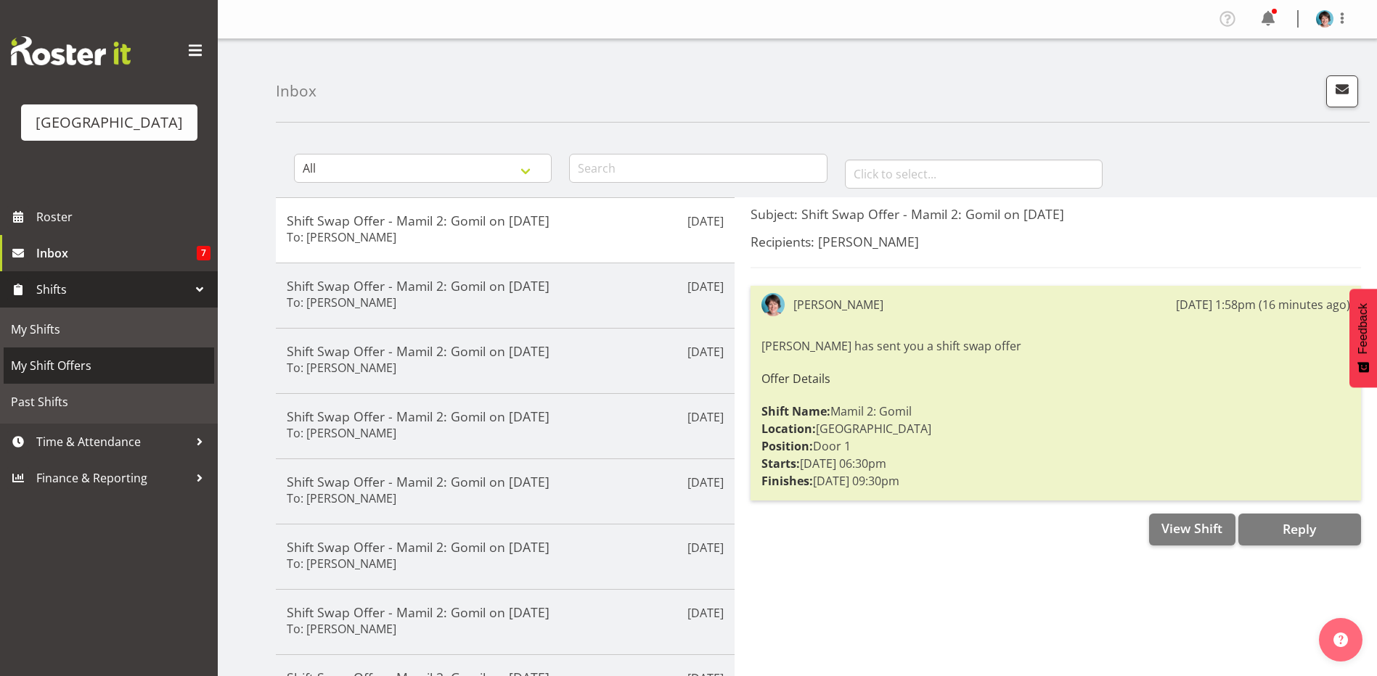
click at [49, 377] on span "My Shift Offers" at bounding box center [109, 366] width 196 height 22
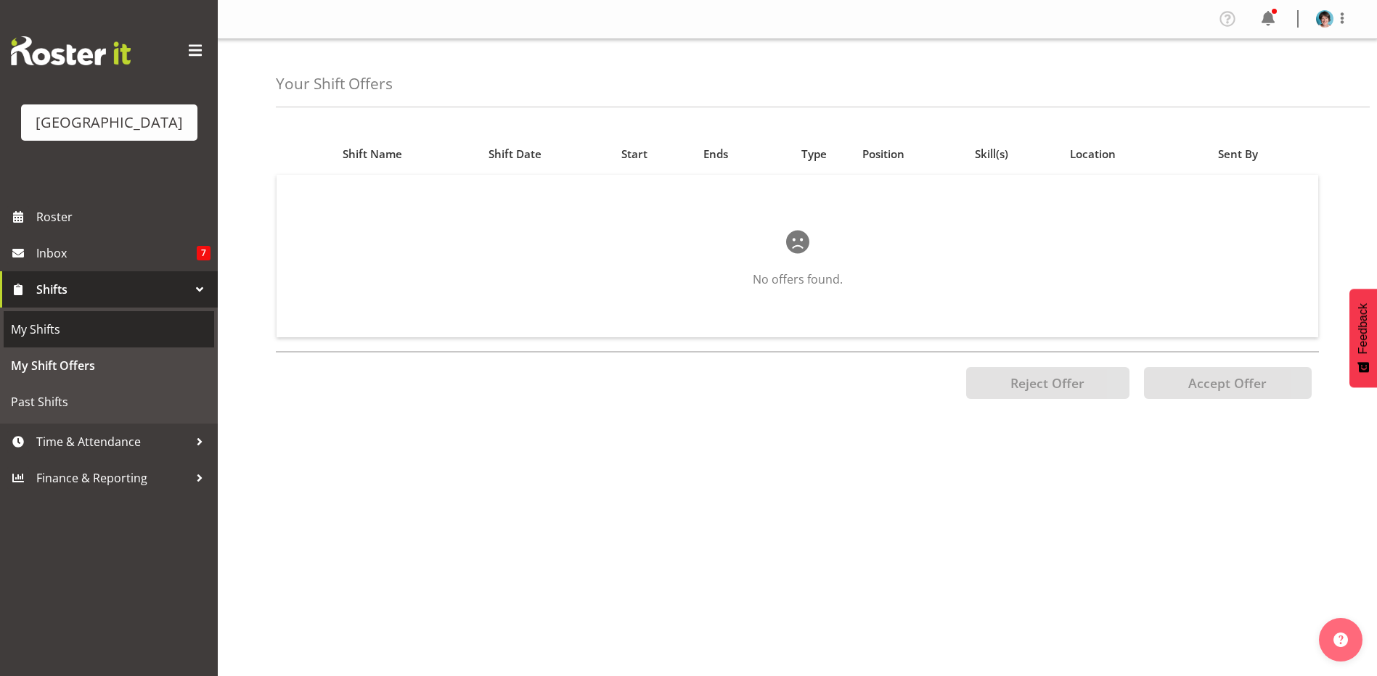
click at [115, 340] on span "My Shifts" at bounding box center [109, 330] width 196 height 22
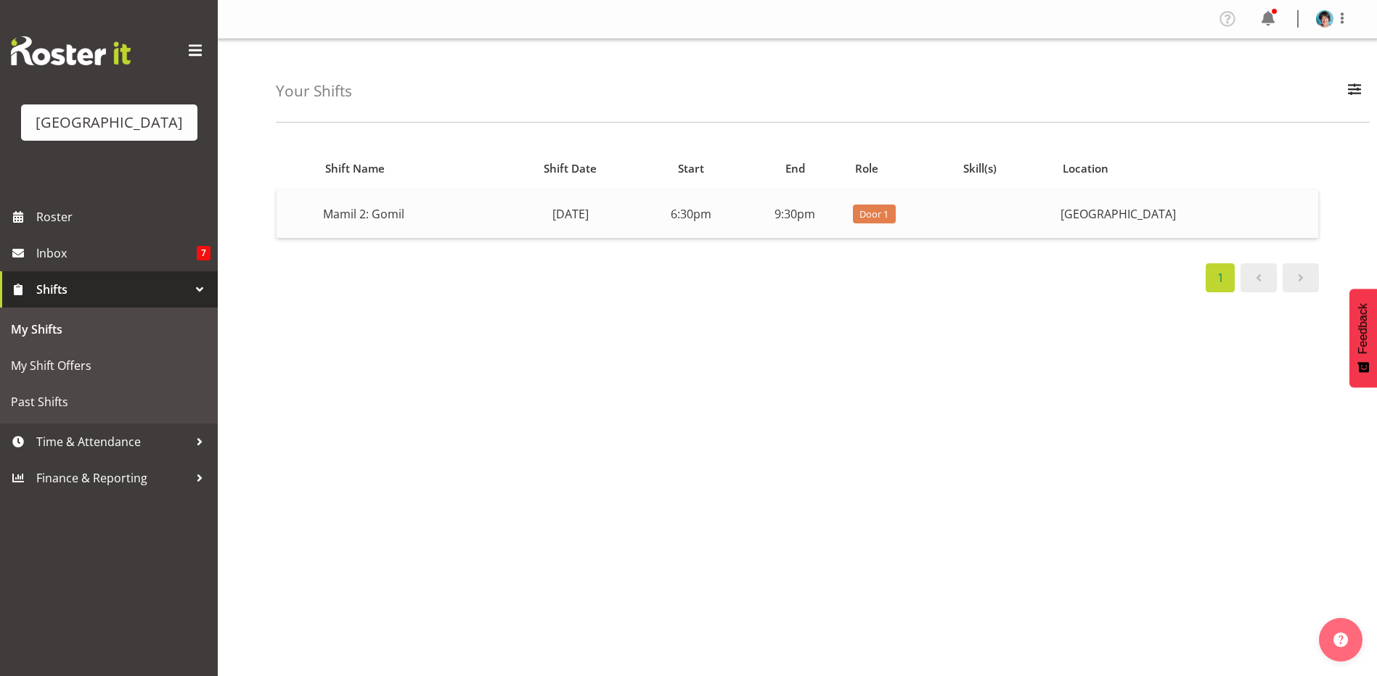
click at [570, 208] on td "Wednesday, 1st Oct" at bounding box center [571, 214] width 138 height 48
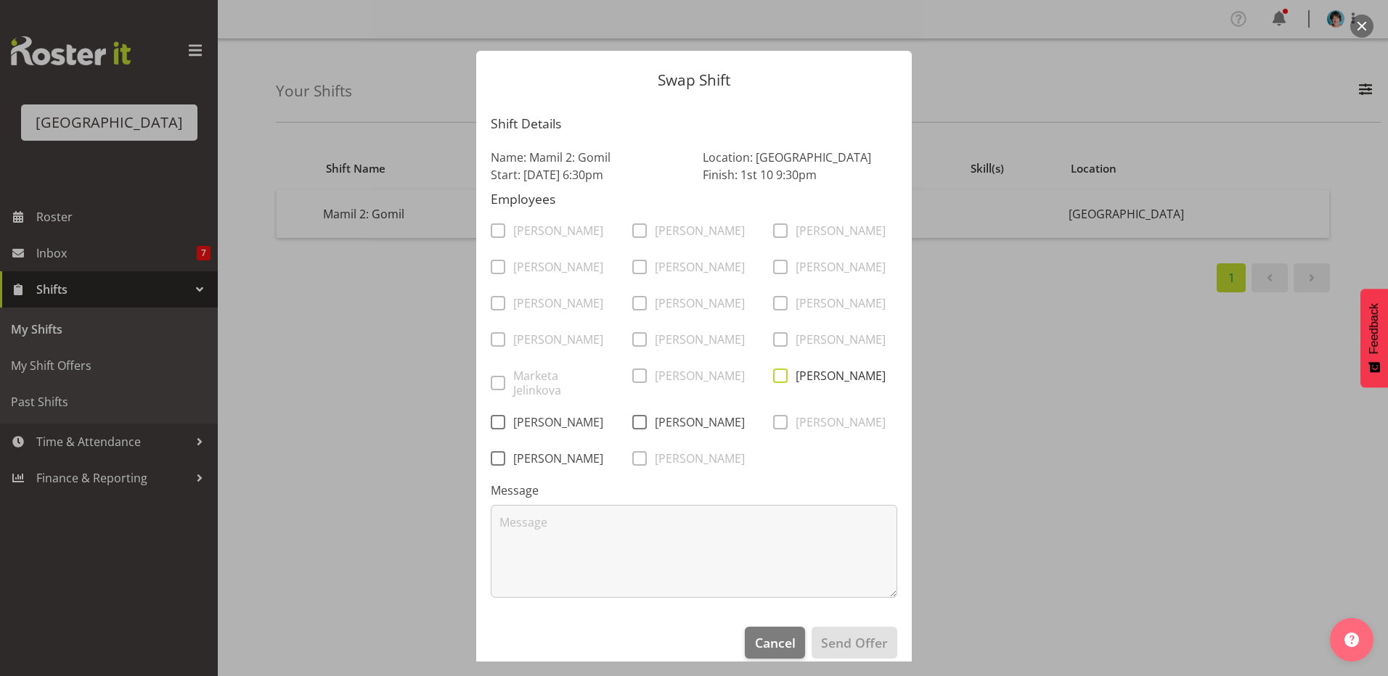
click at [774, 383] on span at bounding box center [780, 376] width 15 height 15
click at [774, 381] on input "Michelle Englehardt" at bounding box center [777, 376] width 9 height 9
checkbox input "true"
click at [867, 649] on span "Send Offer" at bounding box center [854, 643] width 67 height 19
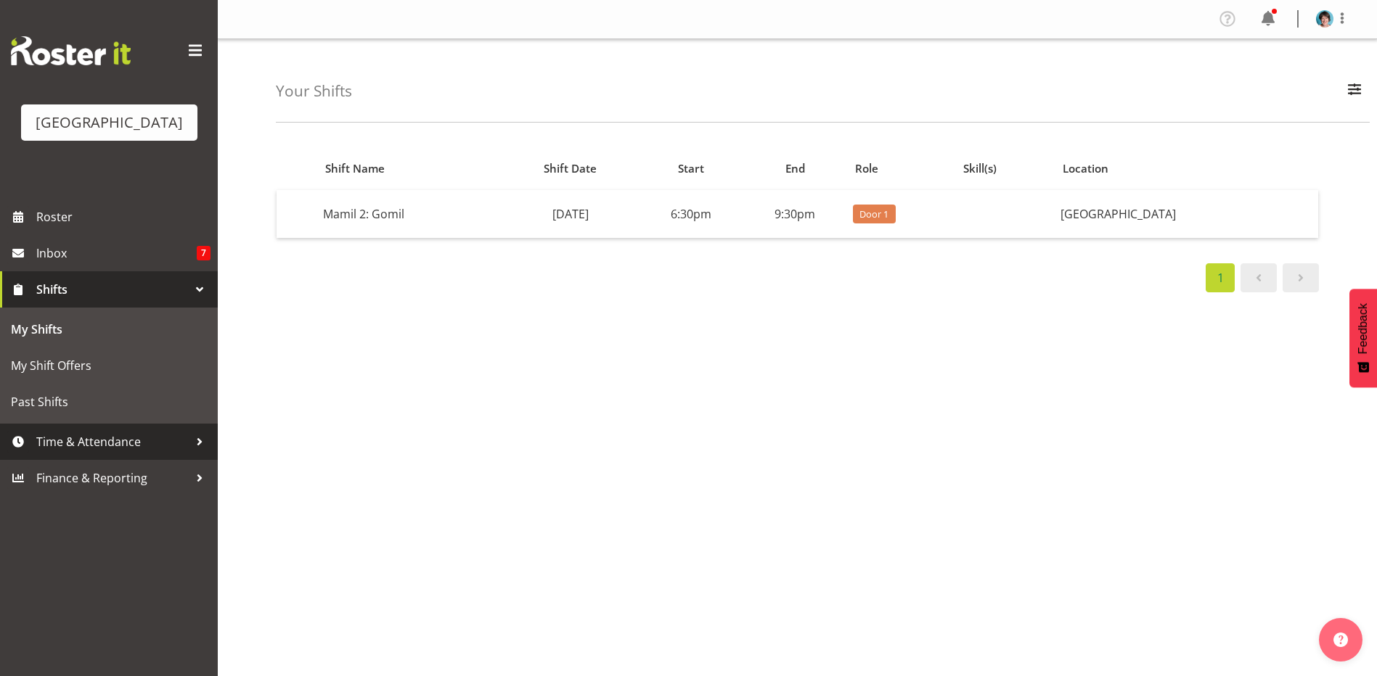
click at [63, 453] on span "Time & Attendance" at bounding box center [112, 442] width 152 height 22
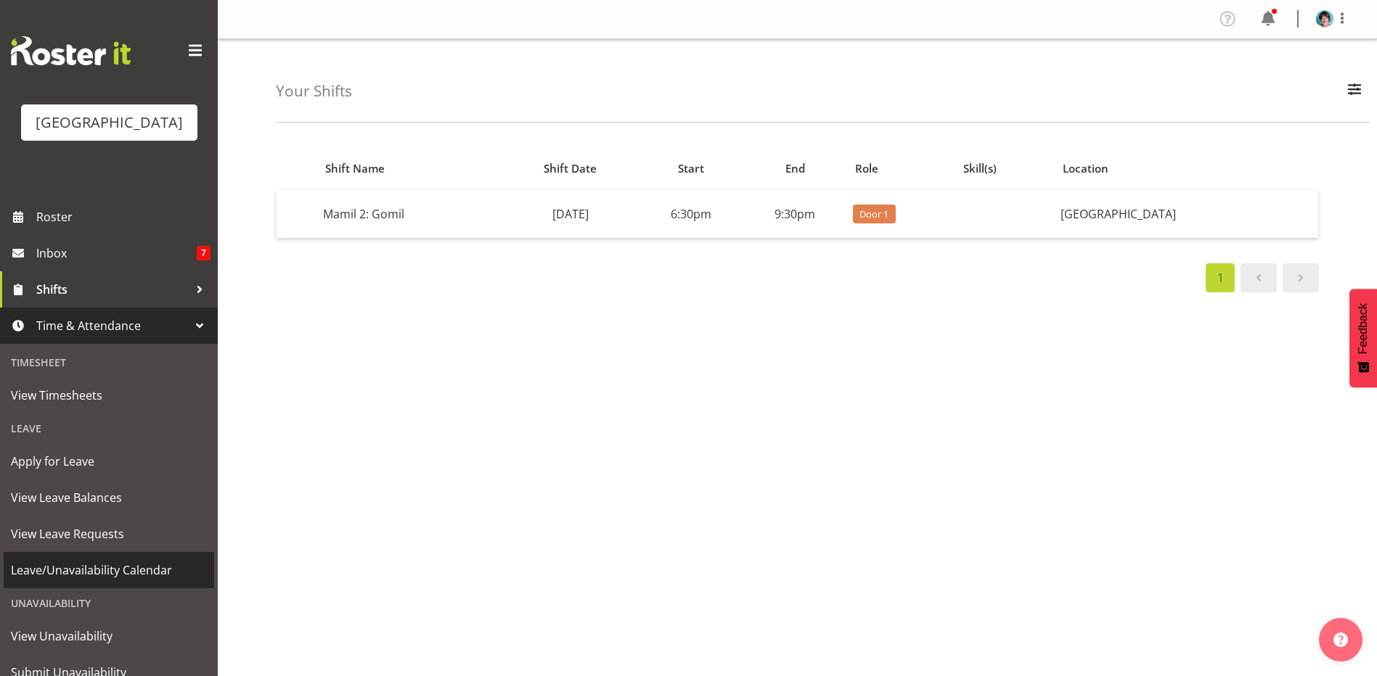
click at [104, 581] on span "Leave/Unavailability Calendar" at bounding box center [109, 571] width 196 height 22
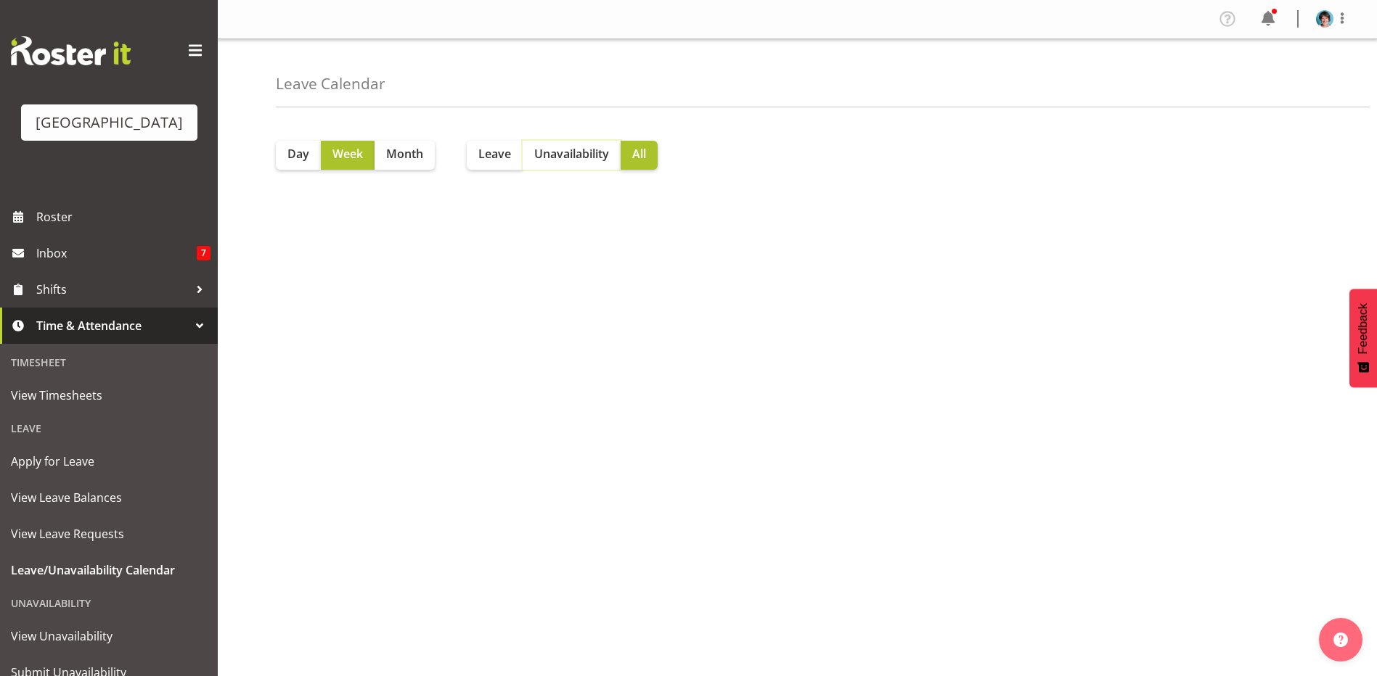
click at [560, 159] on span "Unavailability" at bounding box center [571, 153] width 75 height 17
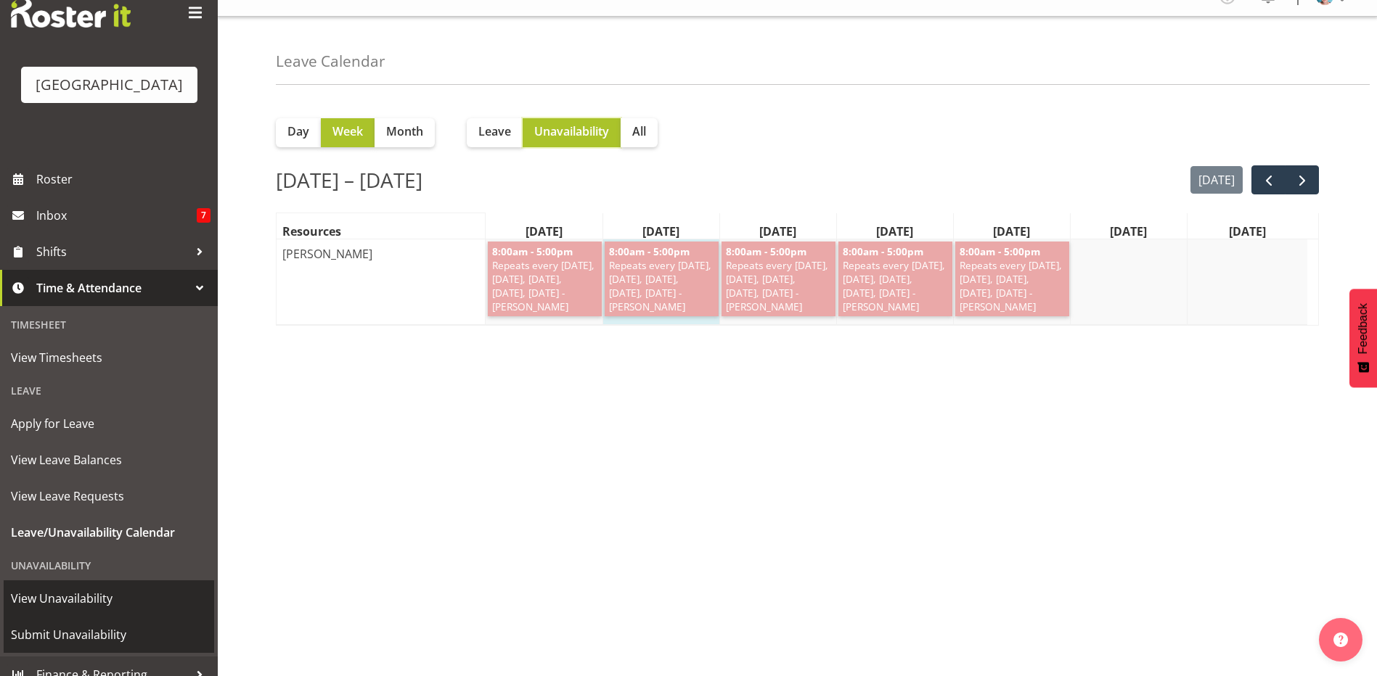
scroll to position [76, 0]
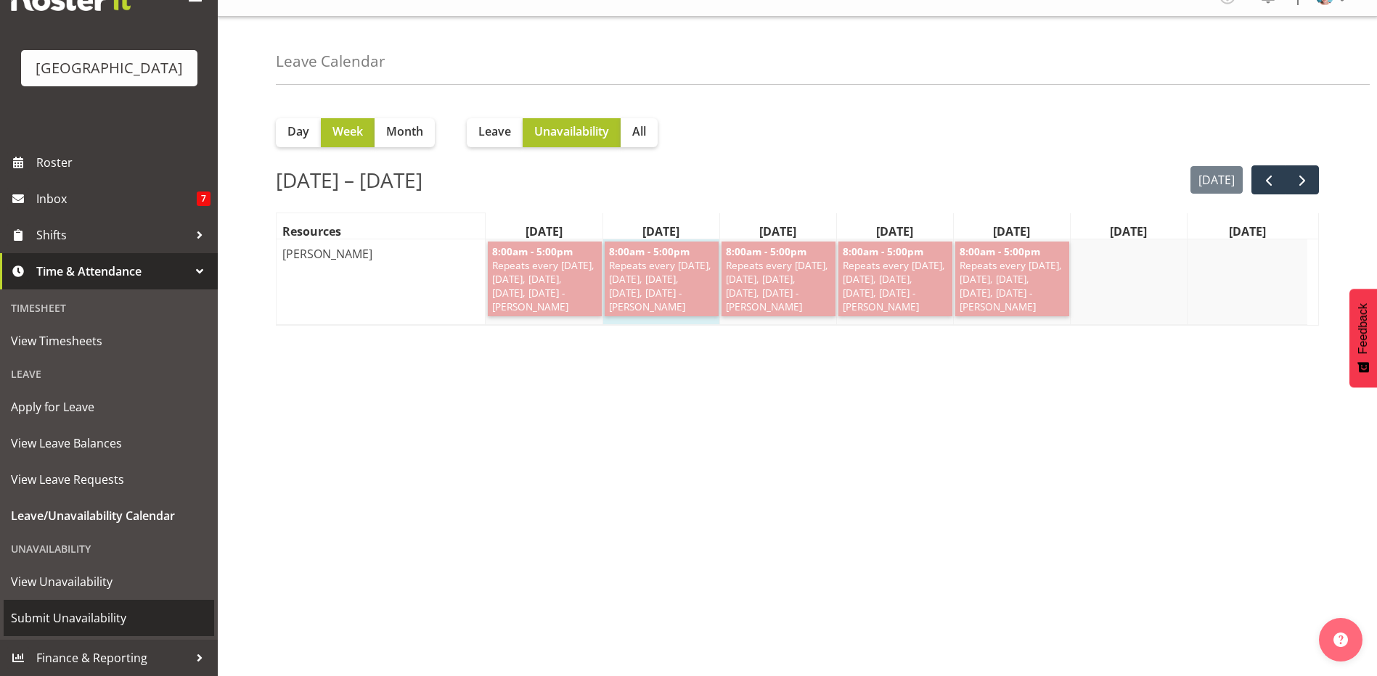
click at [110, 620] on span "Submit Unavailability" at bounding box center [109, 618] width 196 height 22
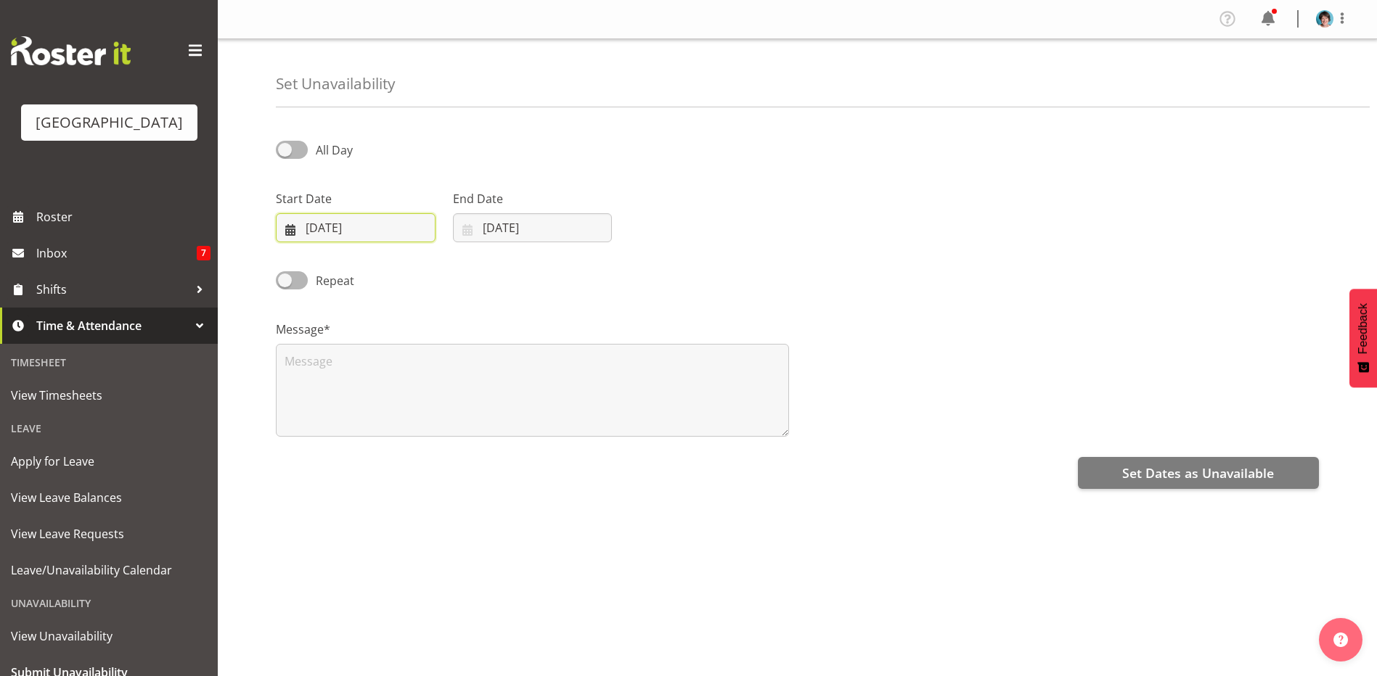
click at [365, 227] on input "[DATE]" at bounding box center [356, 227] width 160 height 29
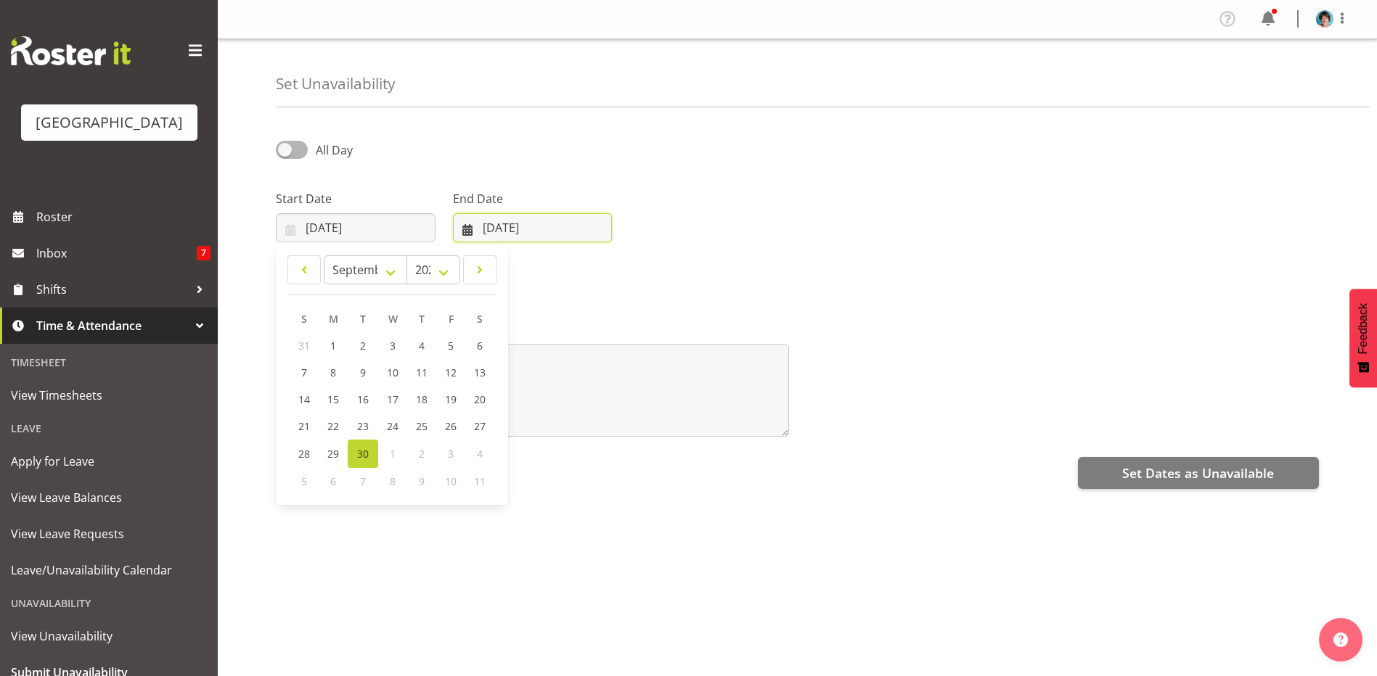
click at [540, 232] on input "[DATE]" at bounding box center [533, 227] width 160 height 29
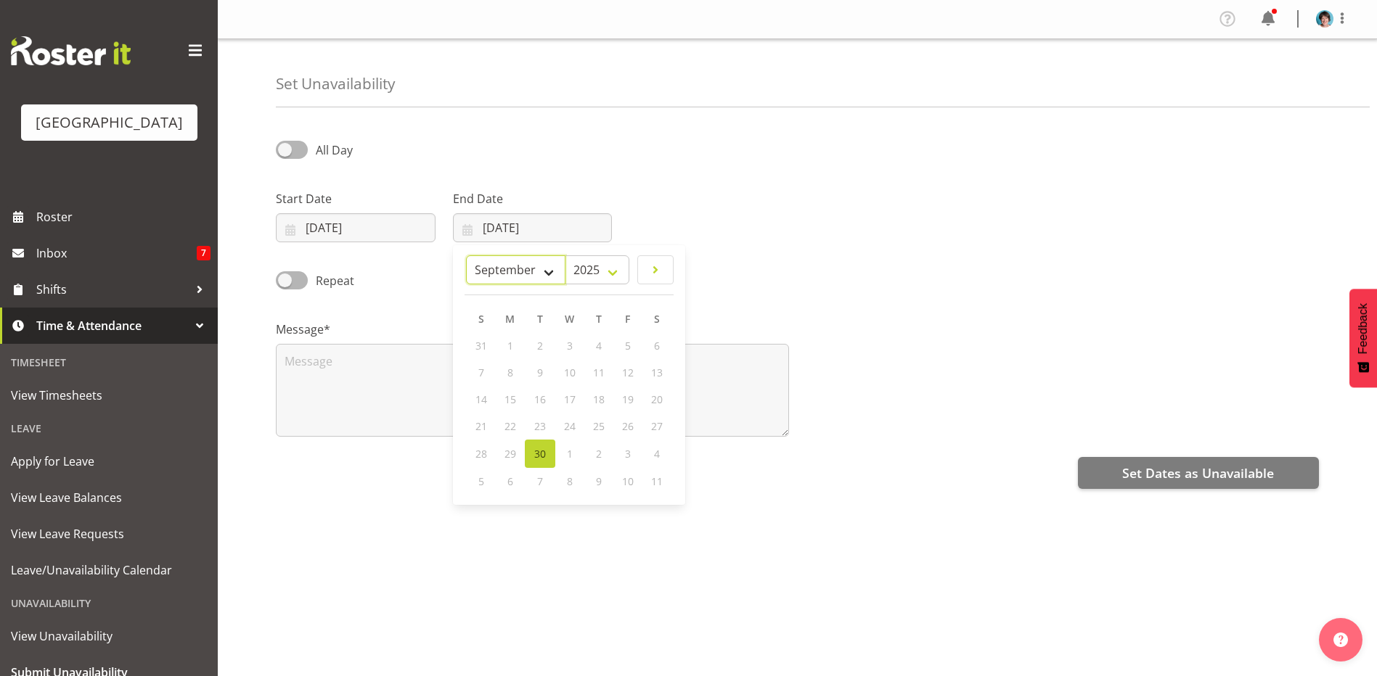
click at [547, 274] on select "January February March April May June July August September October November De…" at bounding box center [515, 269] width 99 height 29
select select "11"
click at [500, 255] on select "January February March April May June July August September October November De…" at bounding box center [515, 269] width 99 height 29
click at [900, 329] on div "Message*" at bounding box center [797, 372] width 1060 height 145
click at [300, 148] on span at bounding box center [292, 150] width 32 height 18
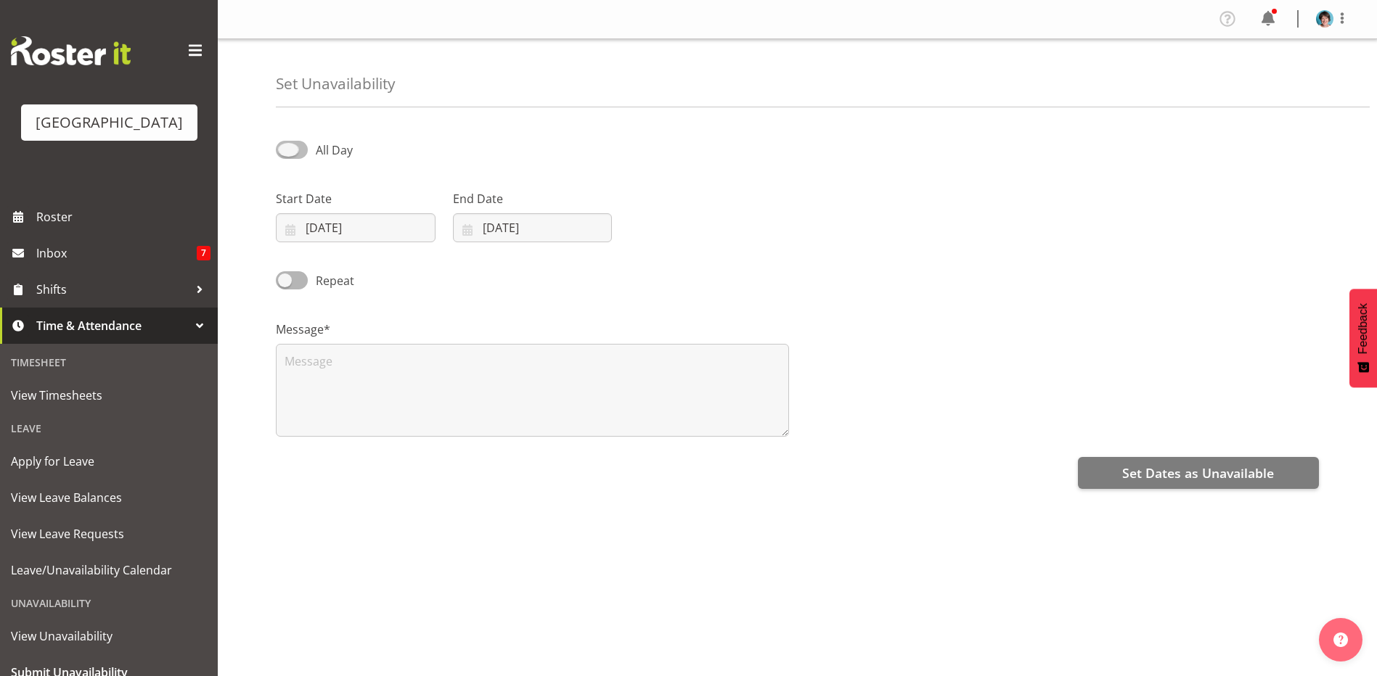
click at [285, 148] on input "All Day" at bounding box center [280, 149] width 9 height 9
click at [283, 153] on span at bounding box center [292, 150] width 32 height 18
click at [283, 153] on input "Part Day" at bounding box center [280, 149] width 9 height 9
checkbox input "false"
click at [569, 226] on input "30/09/2025" at bounding box center [533, 227] width 160 height 29
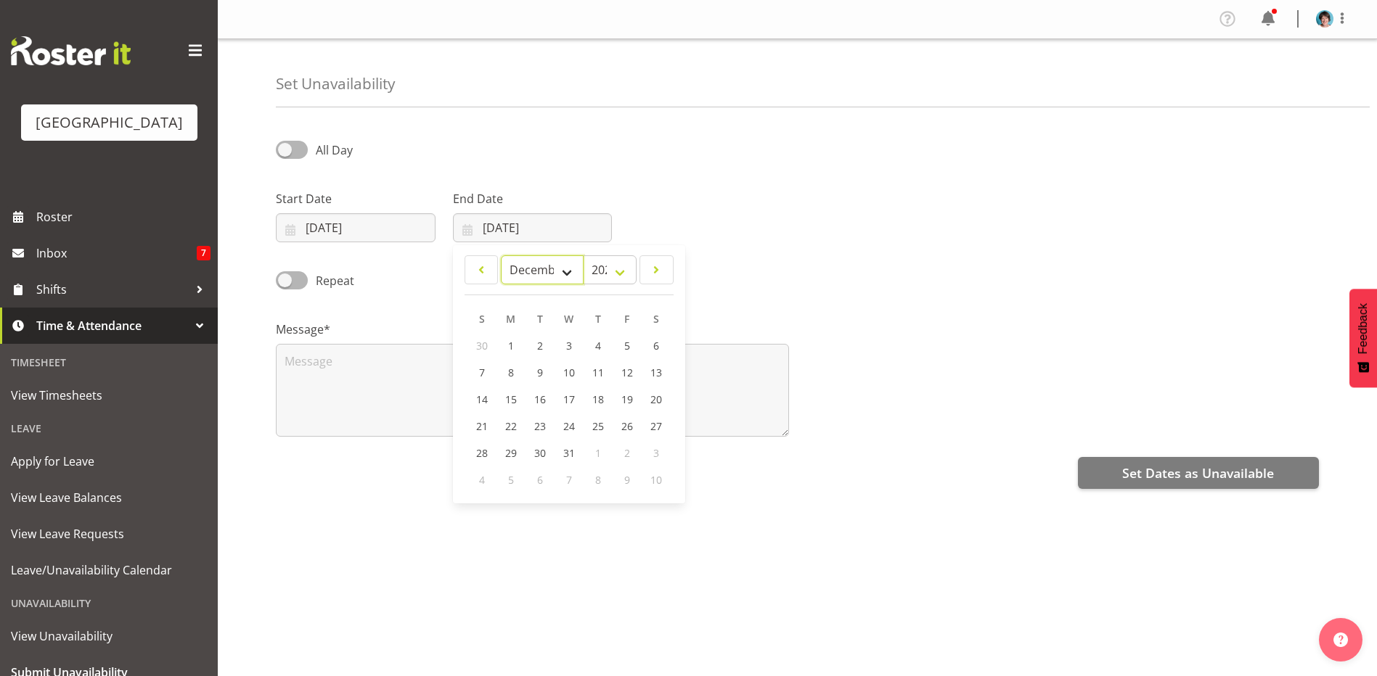
click at [569, 267] on select "January February March April May June July August September October November De…" at bounding box center [542, 269] width 83 height 29
click at [560, 269] on select "January February March April May June July August September October November De…" at bounding box center [542, 269] width 83 height 29
click at [617, 269] on select "2035 2034 2033 2032 2031 2030 2029 2028 2027 2026 2025" at bounding box center [610, 269] width 54 height 29
select select "2026"
click at [583, 255] on select "2035 2034 2033 2032 2031 2030 2029 2028 2027 2026 2025" at bounding box center [610, 269] width 54 height 29
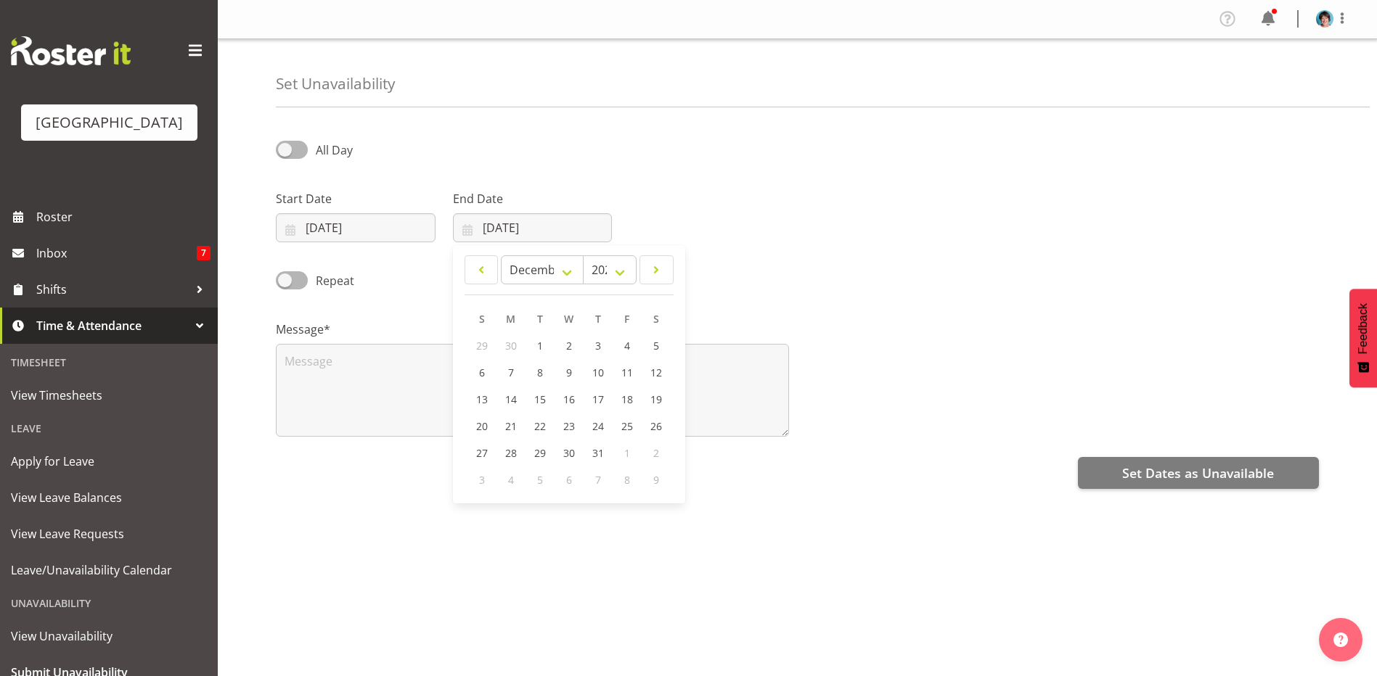
click at [865, 367] on div "Message*" at bounding box center [797, 372] width 1060 height 145
click at [562, 226] on input "30/09/2025" at bounding box center [533, 227] width 160 height 29
click at [591, 452] on link "31" at bounding box center [598, 453] width 29 height 27
type input "31/12/2026"
click at [558, 236] on input "31/12/2026" at bounding box center [533, 227] width 160 height 29
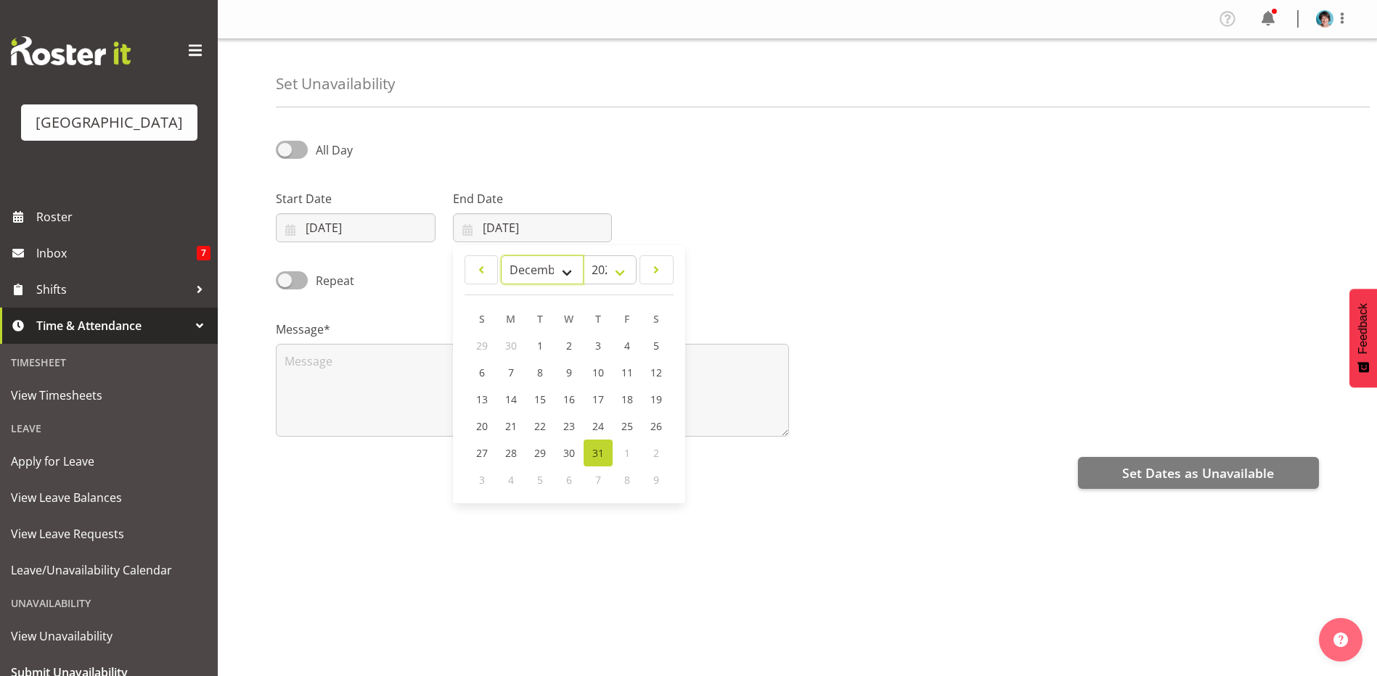
click at [550, 277] on select "January February March April May June July August September October November De…" at bounding box center [542, 269] width 83 height 29
select select "0"
click at [501, 255] on select "January February March April May June July August September October November De…" at bounding box center [542, 269] width 83 height 29
click at [647, 455] on link "31" at bounding box center [656, 453] width 29 height 27
type input "31/01/2026"
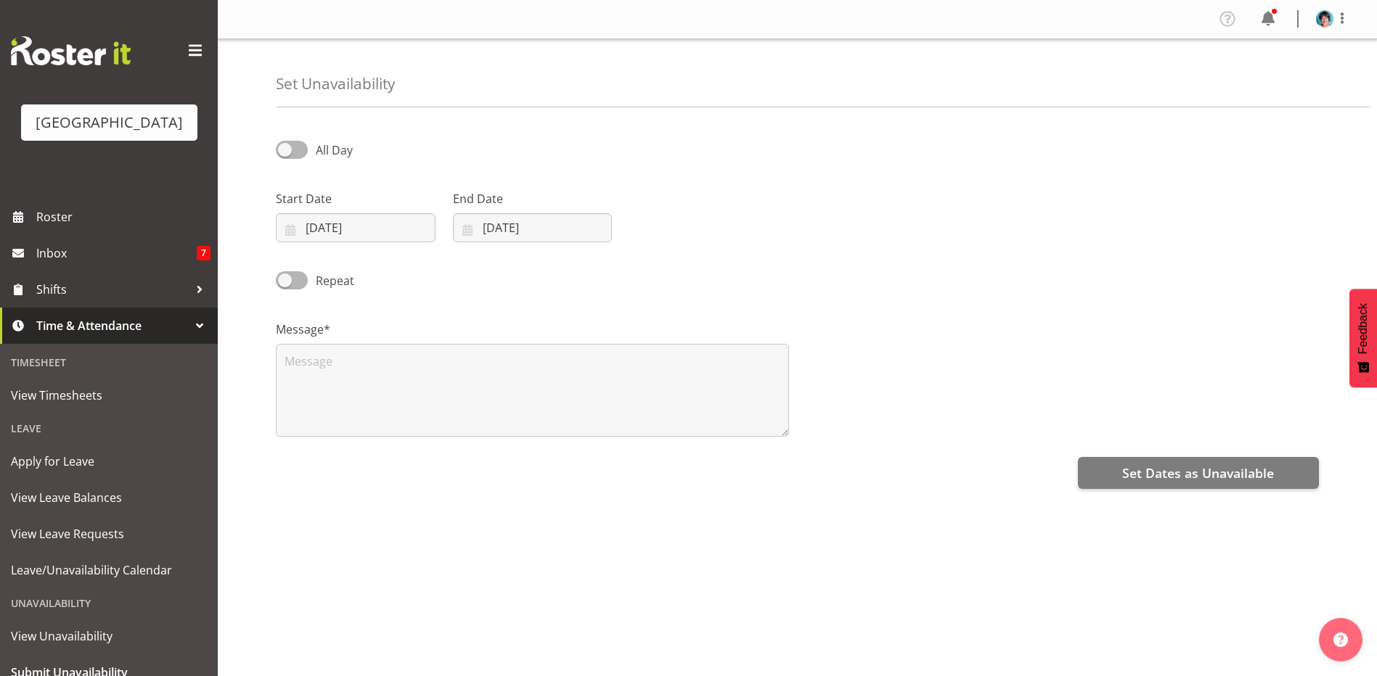
click at [831, 253] on div "Repeat" at bounding box center [797, 275] width 1060 height 49
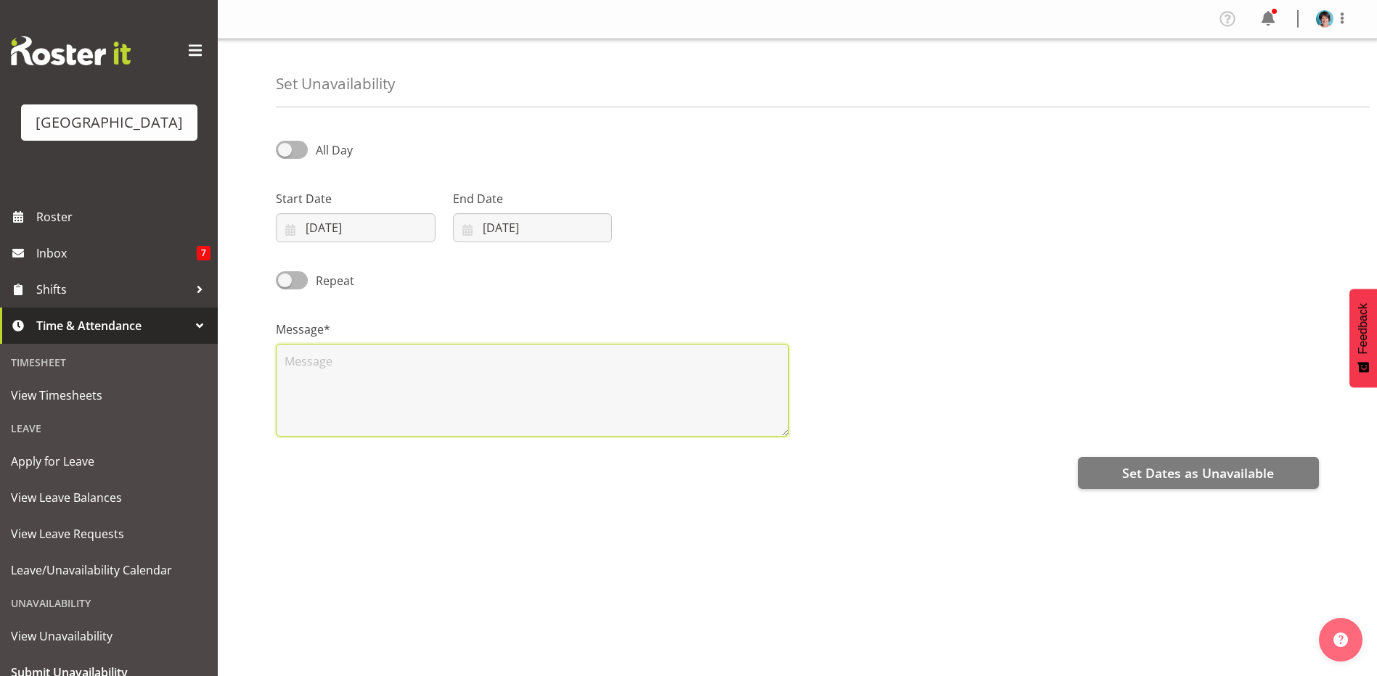
click at [399, 376] on textarea at bounding box center [532, 390] width 513 height 93
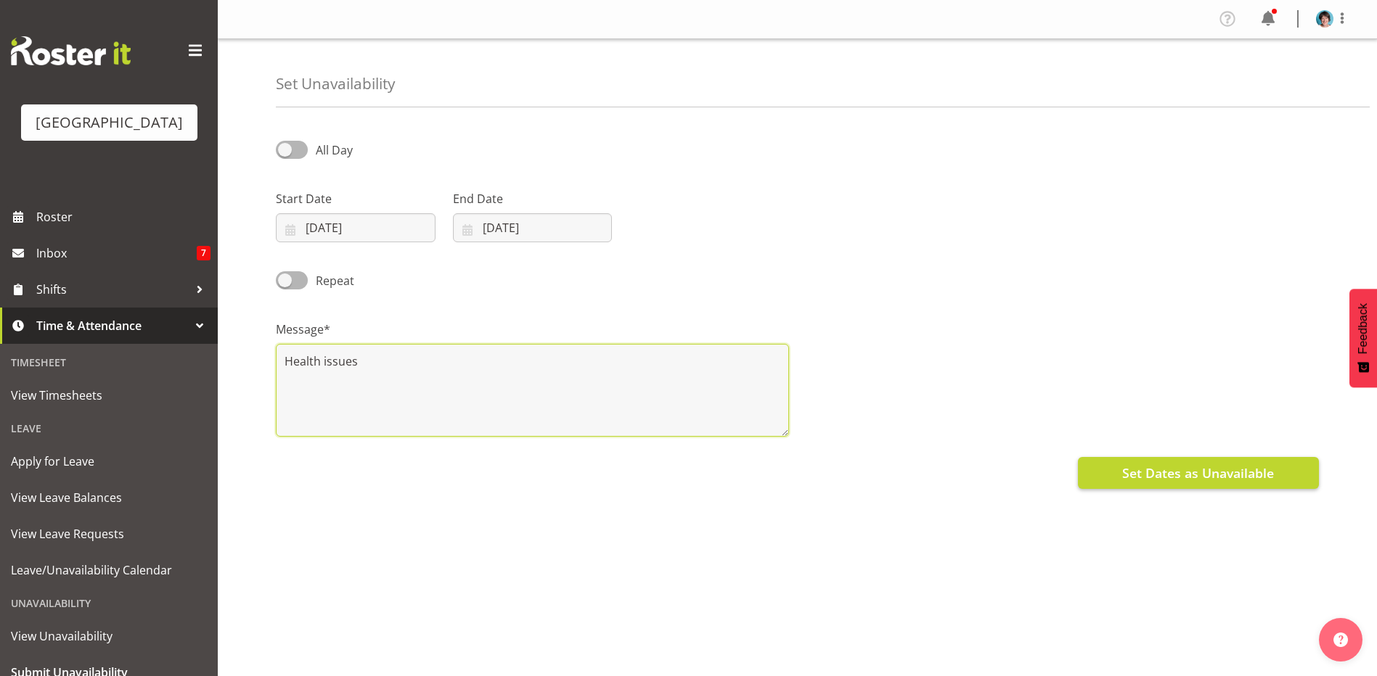
type textarea "Health issues"
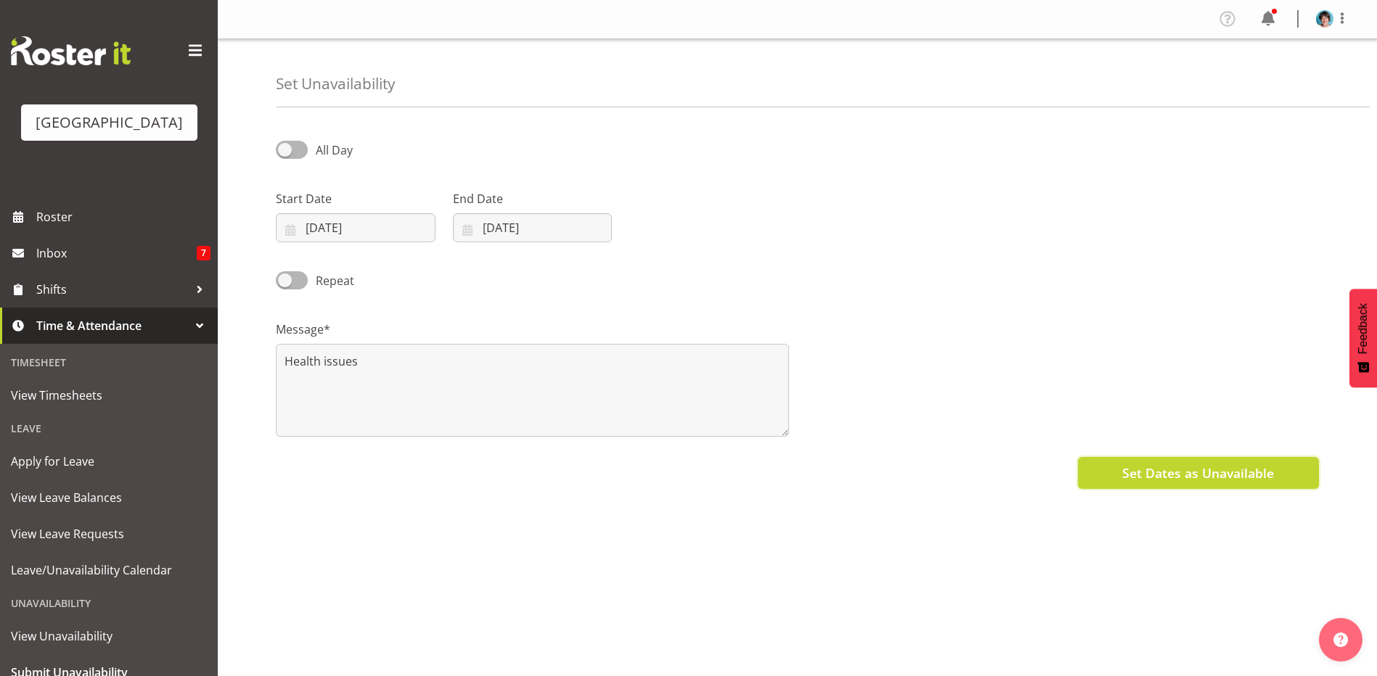
click at [1221, 470] on span "Set Dates as Unavailable" at bounding box center [1198, 473] width 152 height 19
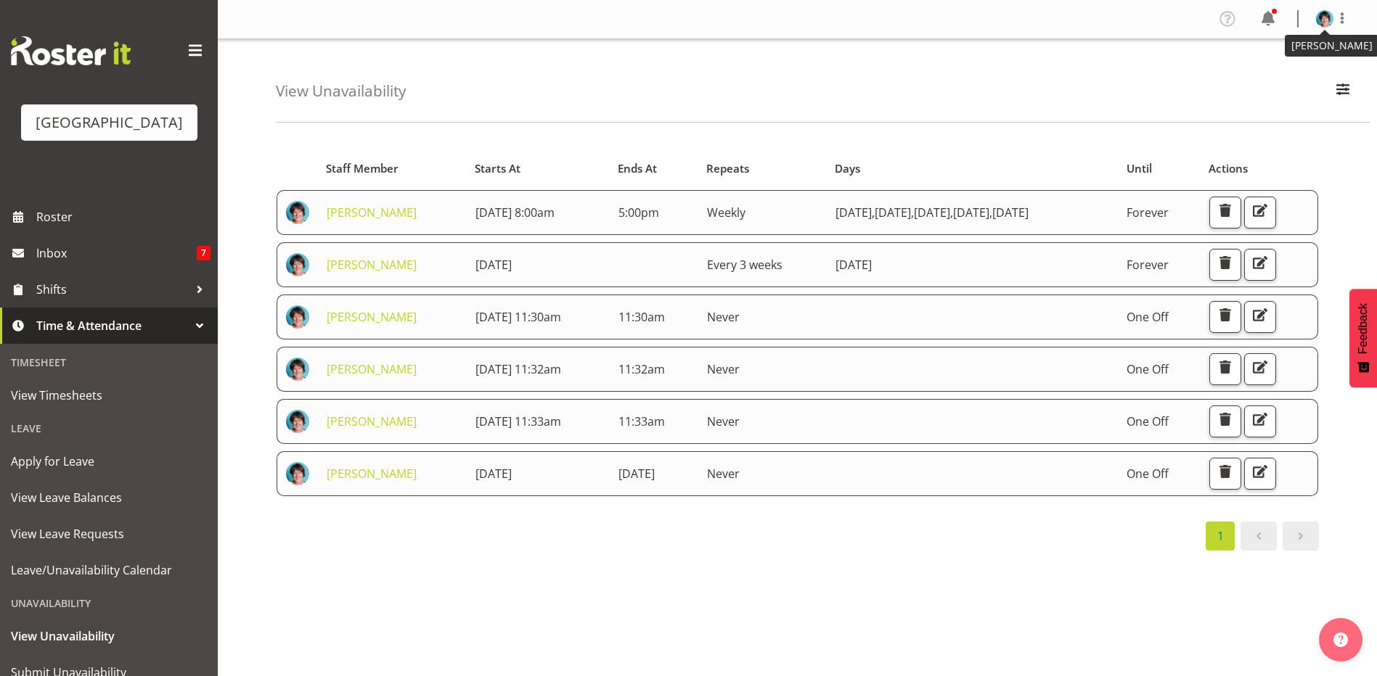
click at [1325, 20] on img at bounding box center [1324, 18] width 17 height 17
click at [1267, 78] on link "Log Out" at bounding box center [1280, 76] width 139 height 26
